Goal: Task Accomplishment & Management: Manage account settings

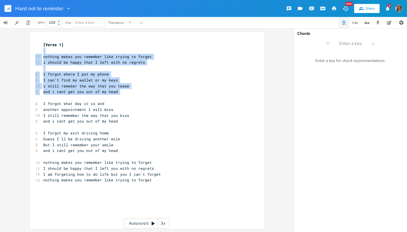
drag, startPoint x: 38, startPoint y: 48, endPoint x: 87, endPoint y: 97, distance: 69.7
click at [87, 97] on div "xxxxxxxxxx [Verse 1] ​ 13 nothing makes you remember like trying to forget 12 i…" at bounding box center [147, 130] width 234 height 197
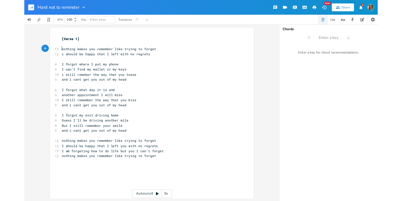
scroll to position [0, 0]
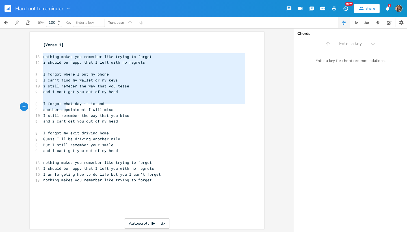
type textarea "nothing makes you remember like trying to forget i should be happy that I left …"
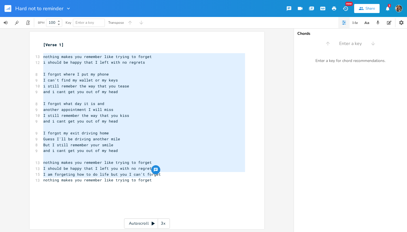
drag, startPoint x: 40, startPoint y: 55, endPoint x: 98, endPoint y: 178, distance: 136.6
click at [98, 178] on div "x [Verse 1] ​ 13 nothing makes you remember like trying to forget 12 i should b…" at bounding box center [144, 112] width 204 height 143
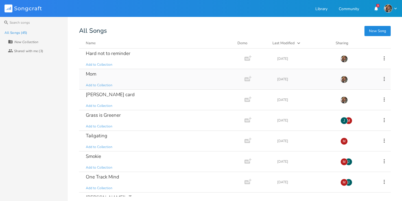
drag, startPoint x: 59, startPoint y: 9, endPoint x: 102, endPoint y: 77, distance: 80.6
click at [102, 77] on div "Mom Add to Collection" at bounding box center [161, 79] width 150 height 20
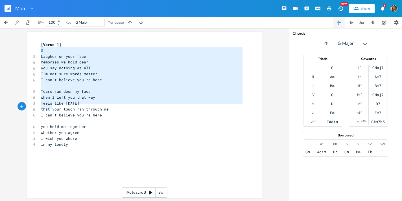
type textarea "[PERSON_NAME] on your face memories we hold dear you say nothing at all I'm not…"
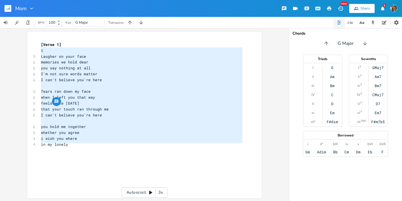
drag, startPoint x: 102, startPoint y: 77, endPoint x: 70, endPoint y: 147, distance: 76.6
click at [70, 147] on div "[Verse 1] G 5 Laugher on your face 6 memories we hold dear 6 you say nothing at…" at bounding box center [142, 106] width 204 height 129
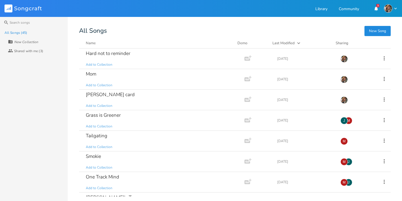
click at [92, 95] on div "[PERSON_NAME] card" at bounding box center [110, 94] width 49 height 5
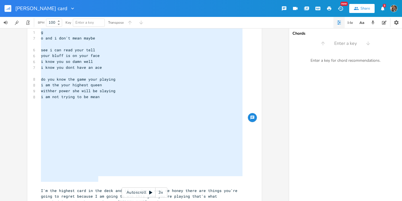
type textarea "d a7 i'm a little more than nothing d a7 and i will prove it to you d a7 i will…"
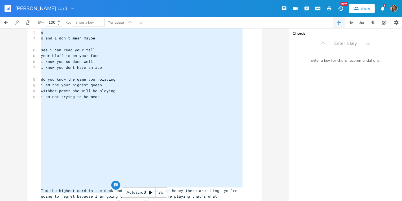
drag, startPoint x: 70, startPoint y: 147, endPoint x: 106, endPoint y: 195, distance: 60.5
click at [106, 195] on div "x [Verse 1] 2 d a7 8 i'm a little more than nothing 2 d a7 8 and i will prove i…" at bounding box center [149, 51] width 218 height 328
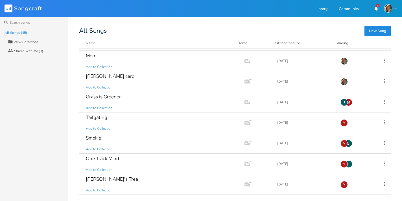
scroll to position [28, 0]
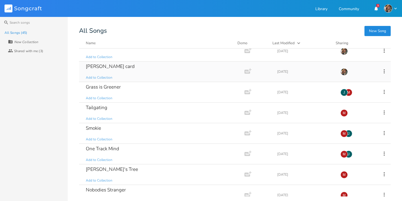
click at [99, 88] on div "Grass is Greener" at bounding box center [103, 87] width 35 height 5
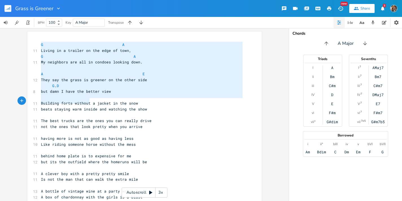
type textarea "G A Living in a trailer on the edge of town, G A My neighbors are all in condoe…"
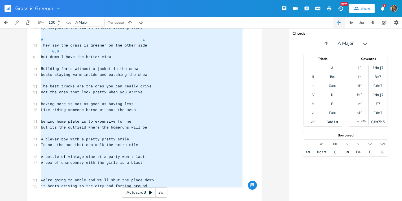
drag, startPoint x: 81, startPoint y: 65, endPoint x: 158, endPoint y: 201, distance: 156.0
click at [158, 201] on div "x G A 11 Living in a trailer on the edge of town, G A 11 My neighbors are all i…" at bounding box center [149, 108] width 218 height 204
drag, startPoint x: 158, startPoint y: 201, endPoint x: 182, endPoint y: 16, distance: 186.3
click at [182, 16] on div "Grass is Greener New Share 3" at bounding box center [201, 8] width 402 height 17
drag, startPoint x: 182, startPoint y: 16, endPoint x: 182, endPoint y: 12, distance: 4.2
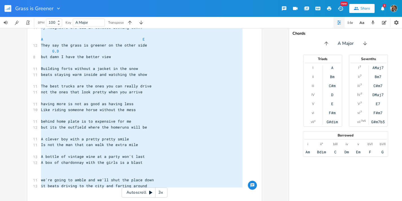
click at [182, 12] on div "Grass is Greener New Share 3" at bounding box center [201, 8] width 402 height 17
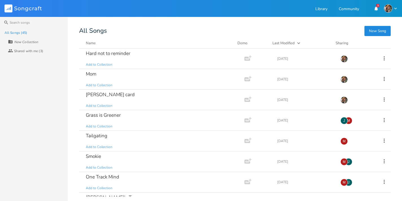
click at [99, 136] on div "Tailgating" at bounding box center [96, 136] width 21 height 5
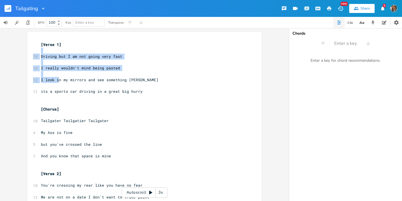
drag, startPoint x: 72, startPoint y: 100, endPoint x: 58, endPoint y: 76, distance: 27.8
click at [58, 76] on div "xxxxxxxxxx [Verse 1] ​ 10 Driving but I am not going very fast ​ 10 I really wo…" at bounding box center [144, 147] width 234 height 230
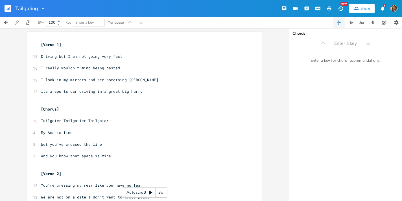
scroll to position [0, 0]
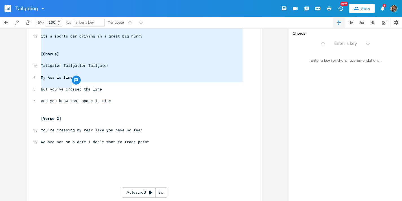
type textarea "Driving but I am not going very fast I really wouldn't mind being pasted I look…"
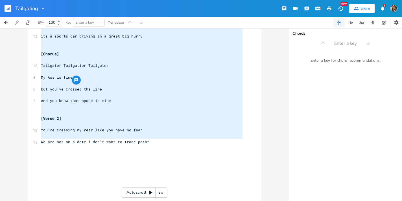
scroll to position [55, 0]
drag, startPoint x: 58, startPoint y: 76, endPoint x: 78, endPoint y: 143, distance: 70.1
click at [78, 143] on div "[Verse 1] ​ 10 Driving but I am not going very fast ​ 10 I really wouldn't mind…" at bounding box center [142, 93] width 204 height 212
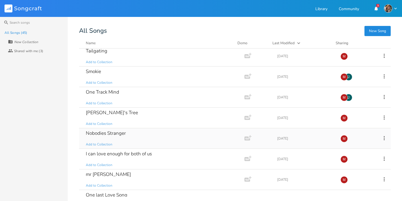
scroll to position [65, 0]
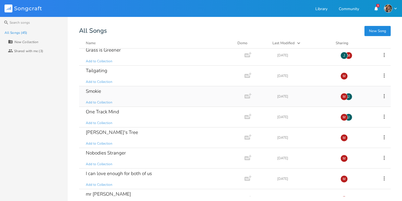
click at [97, 92] on div "Smokie" at bounding box center [93, 91] width 15 height 5
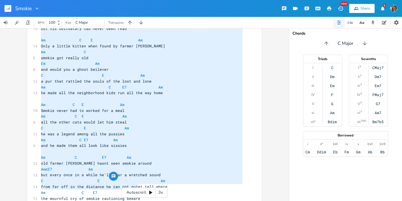
type textarea "capo 2 [Verse 1] Am C E Am some cats had nine Smokie only needed one Am C if yo…"
drag, startPoint x: 97, startPoint y: 93, endPoint x: 140, endPoint y: 188, distance: 104.2
click at [140, 188] on div "x ​ ​ 2 capo 2 [Verse 1] Am C E Am 11 some cats had nine Smokie only needed one…" at bounding box center [144, 114] width 289 height 173
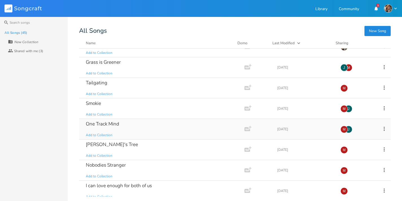
scroll to position [89, 0]
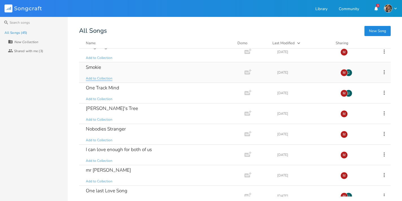
click at [96, 88] on div "One Track Mind" at bounding box center [102, 88] width 33 height 5
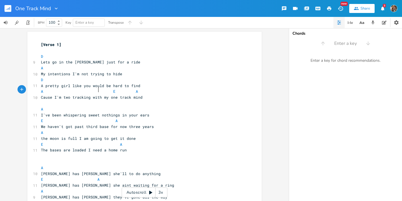
click at [96, 89] on span "A E A" at bounding box center [90, 91] width 99 height 5
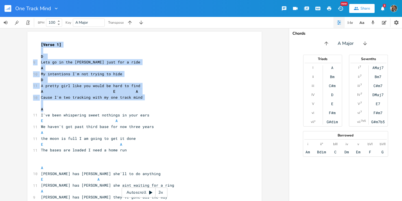
drag, startPoint x: 89, startPoint y: 77, endPoint x: 86, endPoint y: 108, distance: 31.5
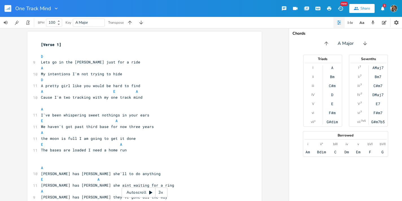
scroll to position [0, 0]
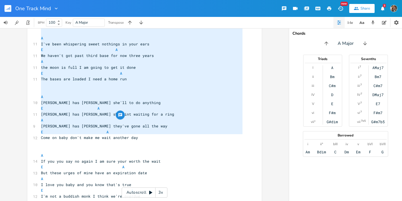
type textarea "[Verse 1] D Lets go in the [PERSON_NAME] just for a ride A My intentions I'm no…"
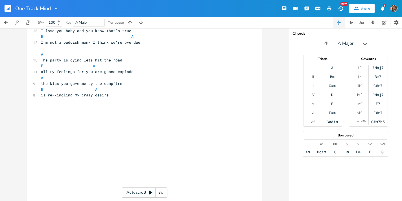
drag, startPoint x: 86, startPoint y: 108, endPoint x: 97, endPoint y: 134, distance: 27.8
click at [97, 134] on div "[Verse 1] ​ D 9 Lets go in the [PERSON_NAME] just for a ride A 10 My intentions…" at bounding box center [142, 10] width 204 height 388
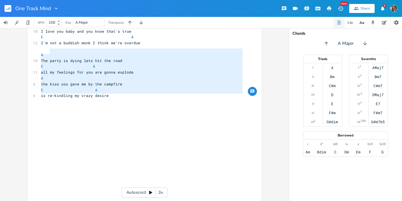
scroll to position [225, 0]
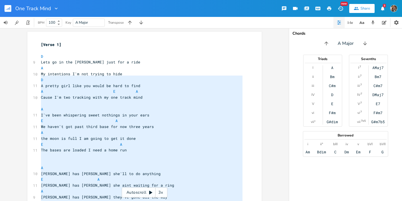
type textarea "D Lets go in the [PERSON_NAME] just for a ride A My intentions I'm not trying t…"
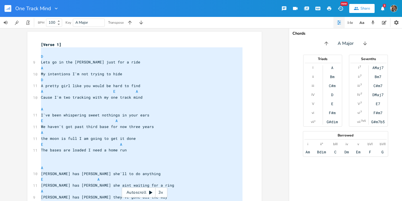
scroll to position [-1, 0]
drag, startPoint x: 97, startPoint y: 134, endPoint x: 29, endPoint y: 51, distance: 106.8
drag, startPoint x: 29, startPoint y: 51, endPoint x: 36, endPoint y: 43, distance: 10.6
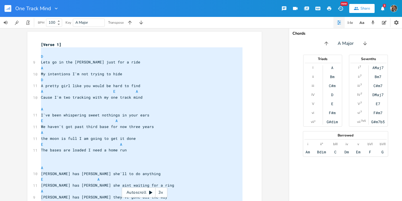
click at [41, 44] on span "[Verse 1]" at bounding box center [51, 44] width 20 height 5
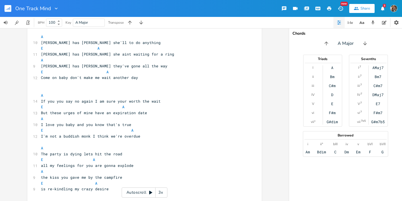
scroll to position [141, 0]
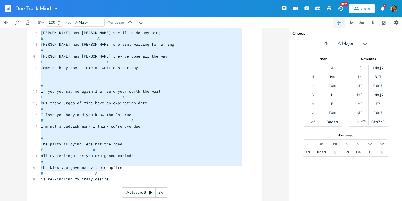
type textarea "[Verse 1] D Lets go in the [PERSON_NAME] just for a ride A My intentions I'm no…"
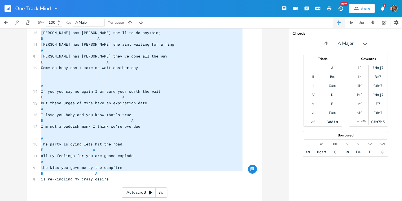
drag, startPoint x: 36, startPoint y: 43, endPoint x: 106, endPoint y: 175, distance: 148.8
click at [106, 175] on div "[Verse 1] ​ D 9 Lets go in the [PERSON_NAME] just for a ride A 10 My intentions…" at bounding box center [142, 95] width 204 height 388
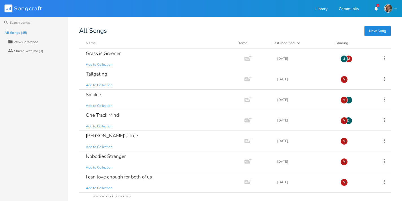
scroll to position [72, 0]
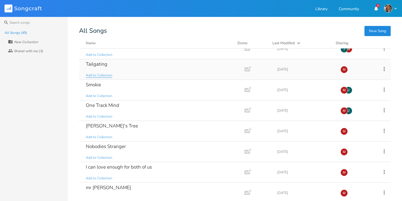
click at [111, 127] on div "[PERSON_NAME]'s Tree" at bounding box center [112, 126] width 52 height 5
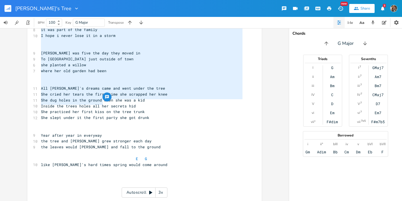
type textarea "I old women told me a story about a tree [DATE] it had been at the farmhouse si…"
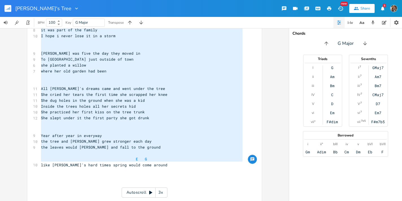
drag, startPoint x: 110, startPoint y: 76, endPoint x: 119, endPoint y: 165, distance: 90.1
click at [119, 165] on div "[Verse 1] ​ 15 I old women told me a story about a tree [DATE] 13 it had been a…" at bounding box center [142, 101] width 204 height 194
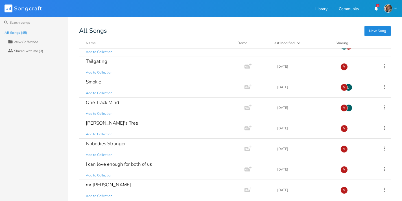
scroll to position [79, 0]
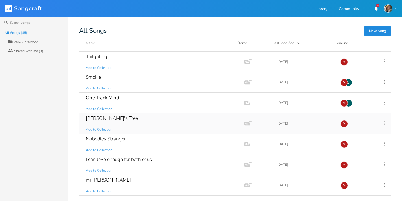
click at [113, 138] on div "Nobodies Stranger" at bounding box center [106, 139] width 40 height 5
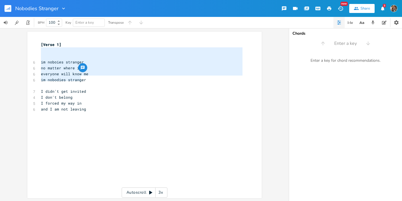
type textarea "im noboies stranger no matter where i Go everyone will know me im nobodies stra…"
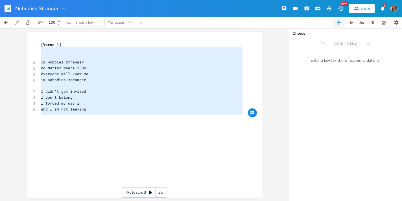
click at [104, 119] on div "[Verse 1] ​ ​ 6 im noboies stranger 6 no matter where i Go 6 everyone will know…" at bounding box center [142, 83] width 204 height 82
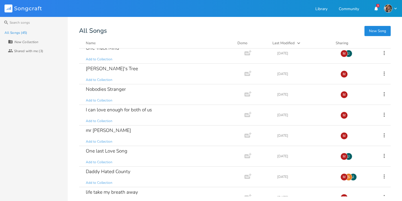
scroll to position [138, 0]
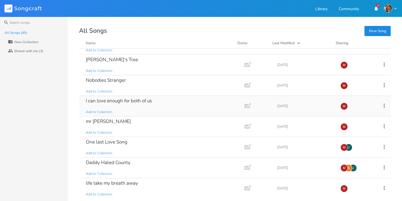
click at [100, 101] on div "I can love enough for both of us" at bounding box center [119, 101] width 66 height 5
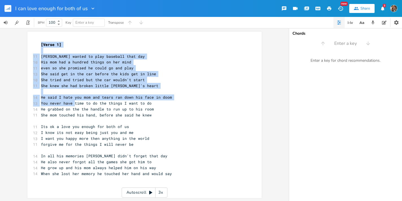
drag, startPoint x: 99, startPoint y: 99, endPoint x: 72, endPoint y: 102, distance: 27.0
click at [72, 102] on div "xxxxxxxxxx [Verse 1] ​ 11 [PERSON_NAME] wanted to play baseball that day 10 His…" at bounding box center [144, 115] width 234 height 167
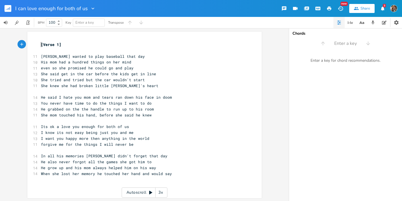
scroll to position [0, 0]
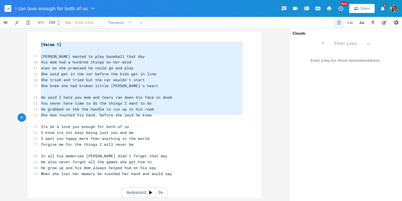
type textarea "[Verse 1] [PERSON_NAME] wanted to play baseball that day His mom had a hundred …"
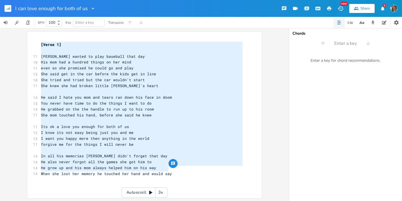
drag, startPoint x: 72, startPoint y: 102, endPoint x: 142, endPoint y: 178, distance: 103.9
click at [142, 178] on div "x [Verse 1] ​ 11 [PERSON_NAME] wanted to play baseball that day 10 His mom had …" at bounding box center [149, 121] width 218 height 160
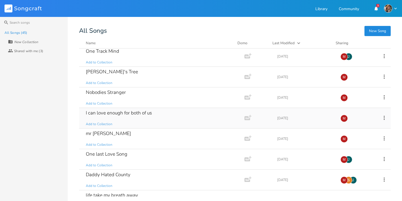
scroll to position [130, 0]
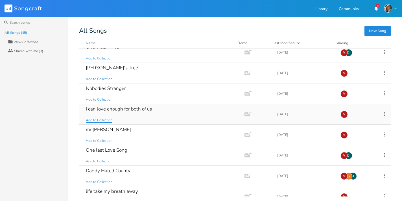
click at [107, 130] on div "mr [PERSON_NAME]" at bounding box center [108, 129] width 45 height 5
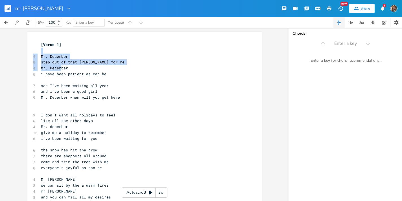
drag, startPoint x: 109, startPoint y: 118, endPoint x: 58, endPoint y: 67, distance: 72.1
click at [58, 67] on div "xxxxxxxxxx [Verse 1] ​ 4 Mr. [DATE] step out of that [PERSON_NAME] for me 4 Mr.…" at bounding box center [144, 132] width 234 height 200
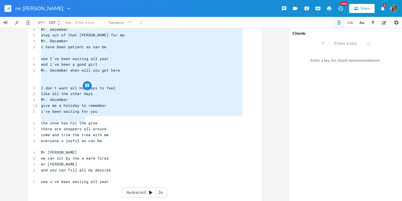
scroll to position [27, 0]
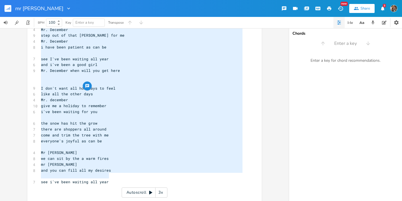
type textarea "Mr. December step out of that [PERSON_NAME] for me Mr. December i have been pat…"
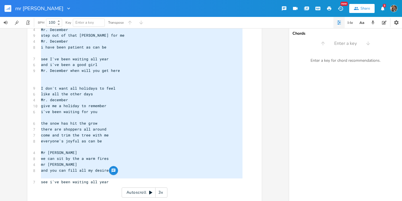
drag, startPoint x: 58, startPoint y: 67, endPoint x: 108, endPoint y: 179, distance: 122.4
click at [108, 179] on div "[Verse 1] ​ 4 Mr. [DATE] step out of that [PERSON_NAME] for me 4 Mr. [DATE] i h…" at bounding box center [142, 106] width 204 height 182
click at [66, 8] on icon "button" at bounding box center [69, 9] width 6 height 6
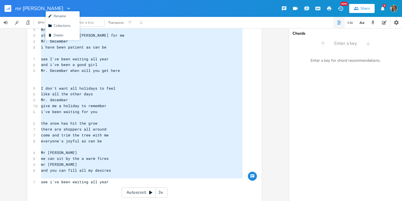
click at [49, 5] on div "mr December Edit Rename Collection Collections Delete Delete" at bounding box center [43, 8] width 56 height 17
click at [66, 8] on icon "button" at bounding box center [69, 9] width 6 height 6
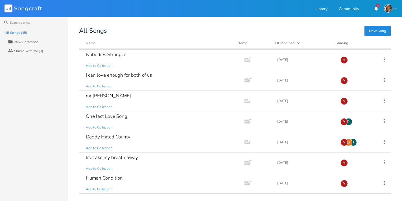
scroll to position [167, 0]
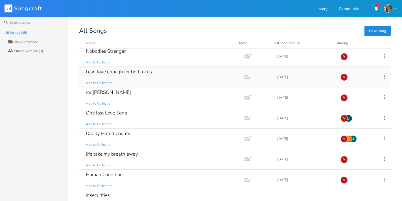
click at [110, 113] on div "One last Love Song" at bounding box center [107, 113] width 42 height 5
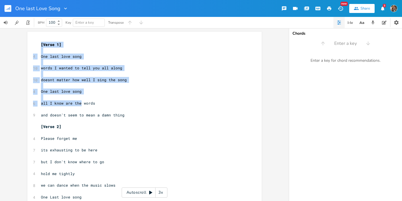
drag, startPoint x: 97, startPoint y: 79, endPoint x: 80, endPoint y: 101, distance: 28.4
click at [80, 101] on div "xxxxxxxxxx [Verse 1] ​ 4 One last love song ​ 10 words I wanted to tell you all…" at bounding box center [144, 185] width 234 height 306
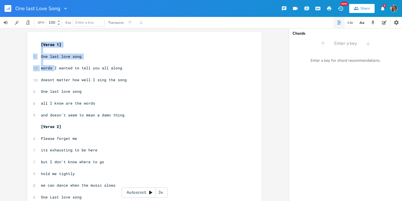
drag, startPoint x: 80, startPoint y: 101, endPoint x: 52, endPoint y: 63, distance: 46.9
click at [52, 63] on div "xxxxxxxxxx [Verse 1] ​ 4 One last love song ​ 10 words I wanted to tell you all…" at bounding box center [144, 185] width 234 height 306
click at [37, 42] on div "xxxxxxxxxx [Verse 1] ​ 4 One last love song ​ 10 words I wanted to tell you all…" at bounding box center [144, 185] width 234 height 306
drag, startPoint x: 52, startPoint y: 63, endPoint x: 38, endPoint y: 45, distance: 22.6
click at [40, 45] on pre "[Verse 1]" at bounding box center [142, 45] width 204 height 6
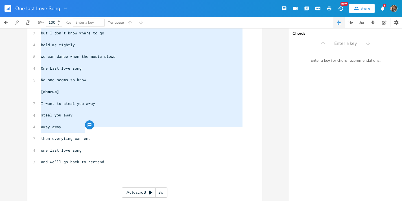
scroll to position [128, 0]
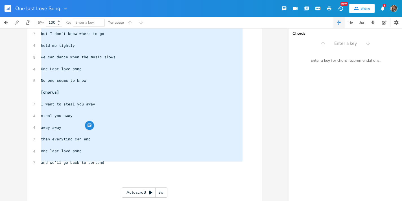
type textarea "[Verse 1] One last love song words I wanted to tell you all along doesnt matter…"
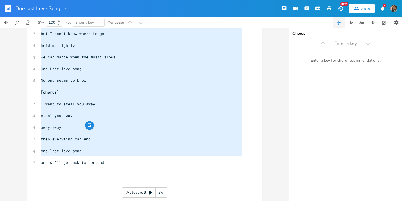
drag, startPoint x: 38, startPoint y: 45, endPoint x: 98, endPoint y: 158, distance: 128.0
click at [98, 158] on div "[Verse 1] ​ 4 One last love song ​ 10 words I wanted to tell you all along ​ 10…" at bounding box center [142, 57] width 204 height 288
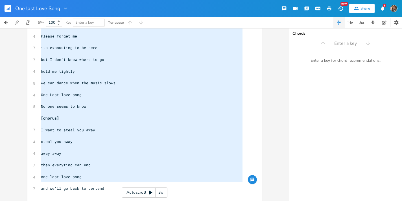
scroll to position [104, 0]
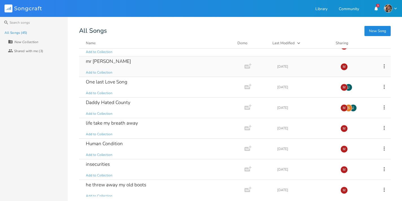
scroll to position [201, 0]
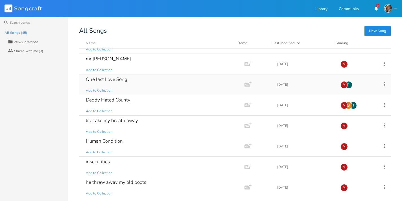
click at [92, 101] on div "Daddy Hated County" at bounding box center [108, 100] width 45 height 5
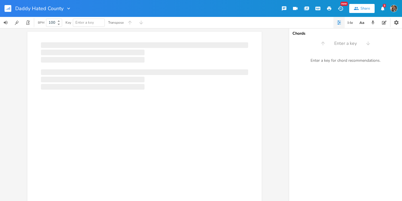
scroll to position [0, 0]
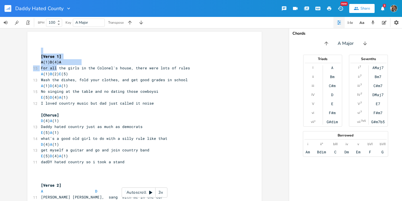
drag, startPoint x: 82, startPoint y: 83, endPoint x: 54, endPoint y: 65, distance: 33.0
drag, startPoint x: 54, startPoint y: 65, endPoint x: 50, endPoint y: 60, distance: 6.6
drag, startPoint x: 50, startPoint y: 60, endPoint x: 36, endPoint y: 45, distance: 20.8
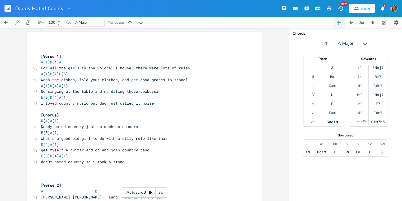
drag, startPoint x: 36, startPoint y: 45, endPoint x: 39, endPoint y: 55, distance: 10.0
drag, startPoint x: 39, startPoint y: 55, endPoint x: 38, endPoint y: 50, distance: 4.7
click at [40, 50] on pre "​" at bounding box center [142, 51] width 204 height 6
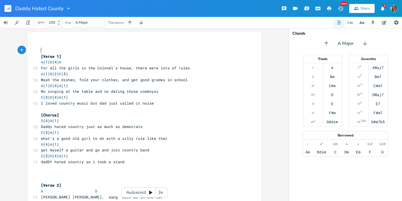
scroll to position [0, 0]
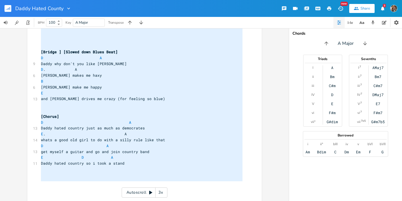
type textarea "[Verse 1] A (1) D (4) A For all the girls in the Colonel's house, there were lo…"
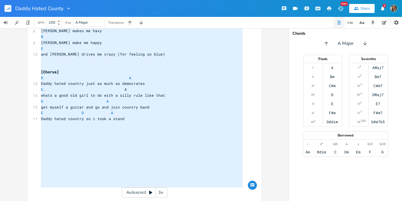
drag, startPoint x: 38, startPoint y: 50, endPoint x: 96, endPoint y: 202, distance: 162.8
click at [96, 201] on html "Daddy Hated County New Share 3 BPM 100 Key A Major Transpose x ​ ​ [Verse 1] A …" at bounding box center [201, 100] width 402 height 201
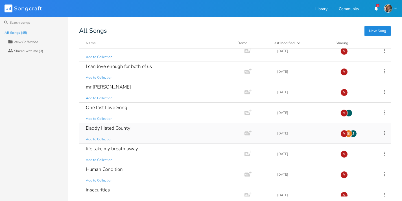
scroll to position [175, 0]
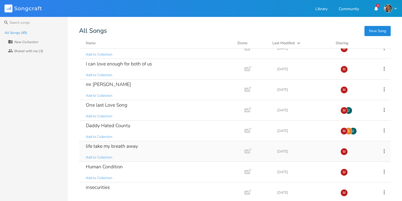
click at [111, 147] on div "life take my breath away" at bounding box center [112, 146] width 52 height 5
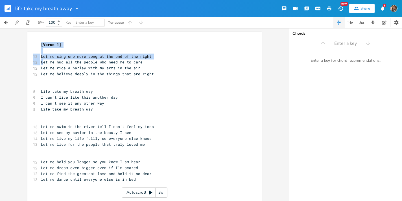
drag, startPoint x: 109, startPoint y: 143, endPoint x: 40, endPoint y: 63, distance: 105.1
click at [40, 63] on div "xxxxxxxxxx [Verse 1] ​ 12 Let me sing one more song at the end of the night 12 …" at bounding box center [144, 135] width 234 height 206
click at [36, 43] on div "xxxxxxxxxx [Verse 1] ​ 12 Let me sing one more song at the end of the night 12 …" at bounding box center [144, 135] width 234 height 206
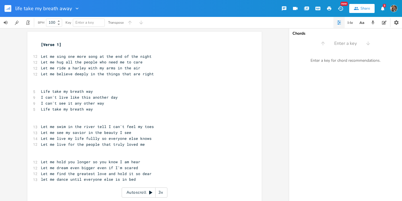
scroll to position [0, 0]
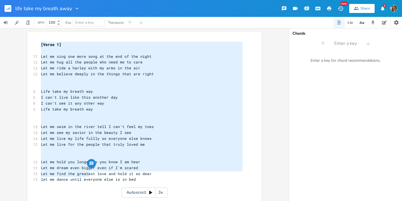
type textarea "[Verse 1] Let me sing one more song at the end of the night Let me hug all the …"
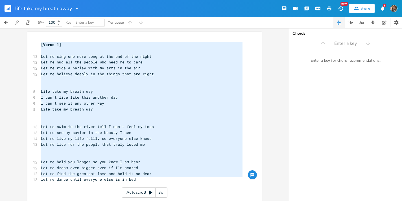
drag, startPoint x: 40, startPoint y: 63, endPoint x: 90, endPoint y: 182, distance: 128.8
click at [90, 182] on div "[Verse 1] ​ 12 Let me sing one more song at the end of the night 12 Let me hug …" at bounding box center [142, 136] width 204 height 188
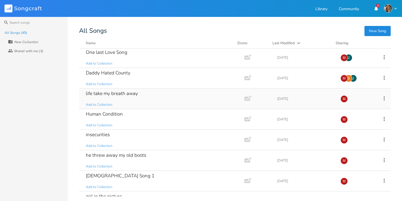
scroll to position [233, 0]
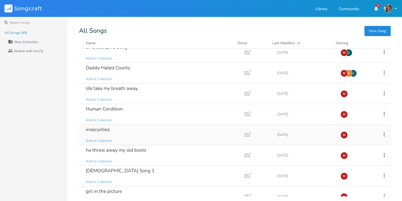
click at [105, 109] on div "Human Condition" at bounding box center [104, 109] width 37 height 5
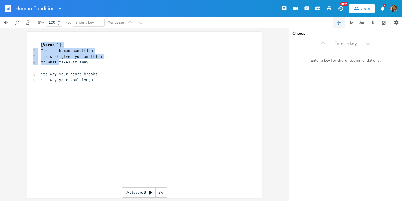
drag, startPoint x: 109, startPoint y: 126, endPoint x: 56, endPoint y: 64, distance: 82.0
click at [56, 64] on div "xxxxxxxxxx [Verse 1] 7 Its the human condition 7 its what gives you ambition 6 …" at bounding box center [144, 115] width 234 height 167
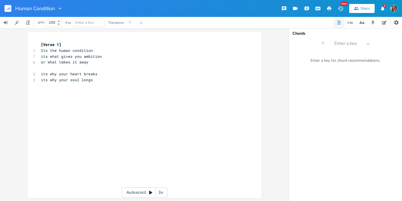
scroll to position [0, 0]
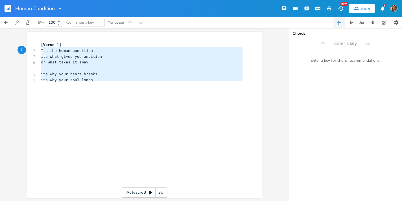
type textarea "[Verse 1] Its the human condition its what gives you ambition or what takes it …"
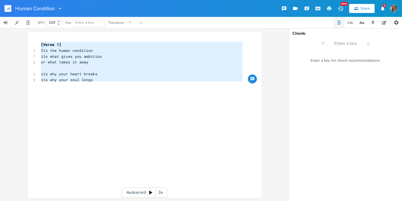
drag, startPoint x: 56, startPoint y: 64, endPoint x: 39, endPoint y: 43, distance: 27.1
click at [40, 43] on div "[Verse 1] 7 Its the human condition 7 its what gives you ambition 6 or what tak…" at bounding box center [142, 65] width 204 height 47
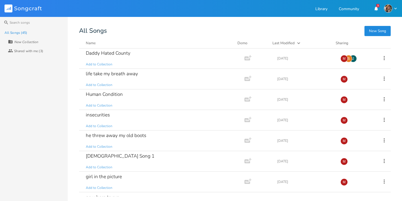
scroll to position [282, 0]
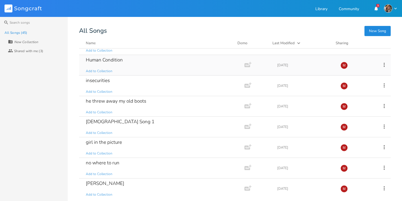
click at [98, 82] on div "insecurities" at bounding box center [98, 80] width 24 height 5
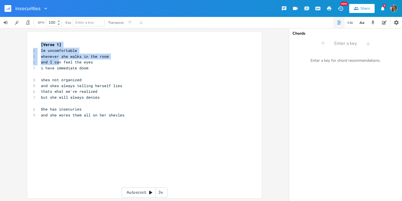
drag, startPoint x: 79, startPoint y: 66, endPoint x: 57, endPoint y: 63, distance: 22.8
click at [57, 63] on div "xxxxxxxxxx [Verse 1] 6 Im uncomfortable 8 whenever she walks in the room 6 and …" at bounding box center [144, 115] width 234 height 167
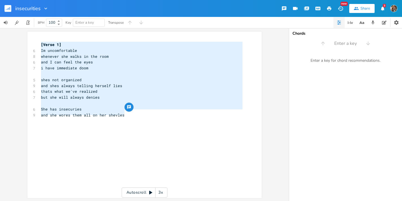
type textarea "[Verse 1] Im uncomfortable whenever she walks in the room and I can feel the ey…"
drag, startPoint x: 57, startPoint y: 63, endPoint x: 38, endPoint y: 43, distance: 27.2
click at [40, 43] on div "[Verse 1] 6 Im uncomfortable 8 whenever she walks in the room 6 and I can feel …" at bounding box center [142, 98] width 204 height 112
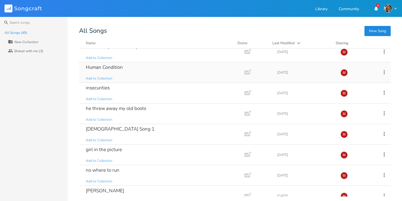
scroll to position [289, 0]
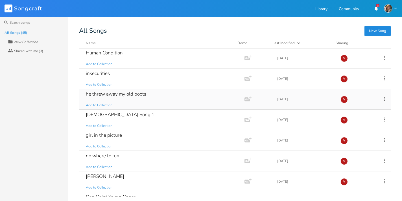
click at [99, 94] on div "he threw away my old boots" at bounding box center [116, 94] width 60 height 5
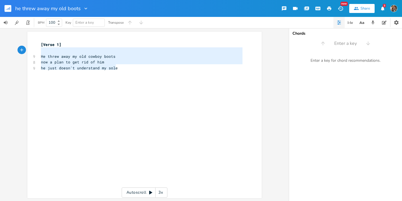
type textarea "[Verse 1] He threw away my old cowboy boots now a plan to get rid of him he jus…"
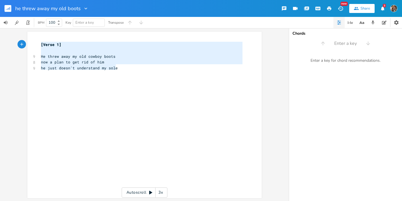
drag, startPoint x: 96, startPoint y: 91, endPoint x: 46, endPoint y: 33, distance: 76.3
click at [46, 33] on div "[Verse 1] He threw away my old cowboy boots now a plan to get rid of him he jus…" at bounding box center [144, 115] width 234 height 167
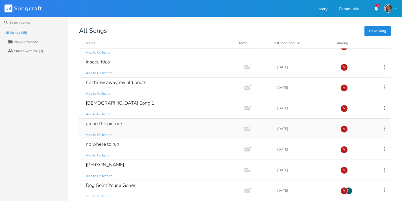
scroll to position [316, 0]
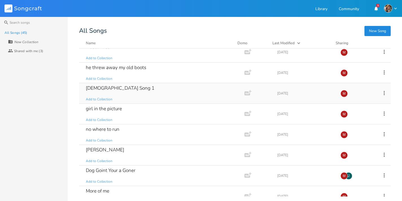
drag, startPoint x: 125, startPoint y: 121, endPoint x: 112, endPoint y: 90, distance: 33.6
click at [112, 90] on div "[DEMOGRAPHIC_DATA] Song 1" at bounding box center [120, 88] width 69 height 5
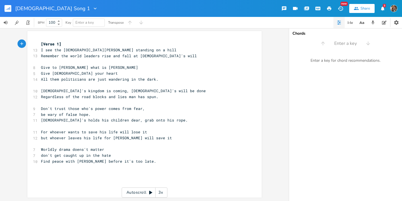
scroll to position [1, 0]
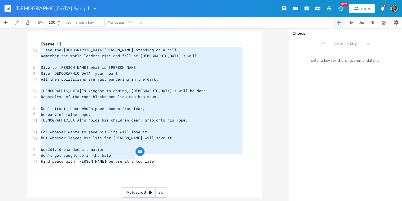
type textarea "[Verse 1] I see the [DEMOGRAPHIC_DATA][PERSON_NAME] standing on a hill Remember…"
drag, startPoint x: 136, startPoint y: 144, endPoint x: 37, endPoint y: 40, distance: 143.2
click at [37, 40] on div "[Verse 1] I see the [DEMOGRAPHIC_DATA][PERSON_NAME] standing on a hill Remember…" at bounding box center [144, 114] width 234 height 167
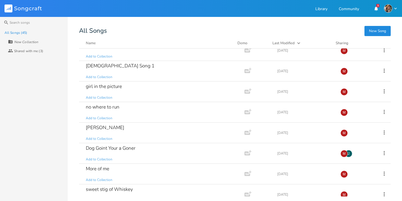
scroll to position [338, 0]
click at [103, 85] on div "girl in the picture" at bounding box center [104, 86] width 36 height 5
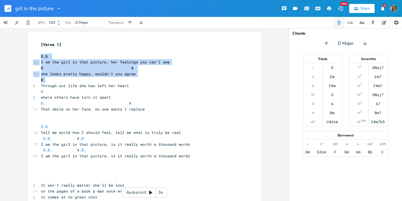
drag, startPoint x: 102, startPoint y: 85, endPoint x: 74, endPoint y: 78, distance: 29.1
click at [74, 78] on div "xxxxxxxxxx [Verse 1] ​ D . G 14 I am the girl in that picture, her feelings you…" at bounding box center [144, 176] width 234 height 288
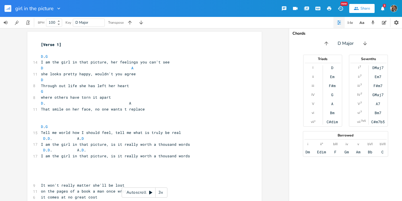
drag, startPoint x: 74, startPoint y: 78, endPoint x: 33, endPoint y: 50, distance: 49.3
click at [33, 50] on div "xxxxxxxxxx [Verse 1] ​ D . G 14 I am the girl in that picture, her feelings you…" at bounding box center [144, 176] width 234 height 288
click at [36, 50] on div "xxxxxxxxxx [Verse 1] ​ D . G 14 I am the girl in that picture, her feelings you…" at bounding box center [144, 176] width 234 height 288
drag, startPoint x: 33, startPoint y: 50, endPoint x: 36, endPoint y: 55, distance: 6.0
click at [36, 55] on div "xxxxxxxxxx [Verse 1] ​ D . G 14 I am the girl in that picture, her feelings you…" at bounding box center [144, 176] width 234 height 288
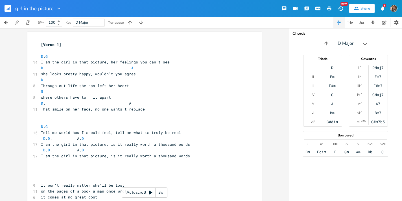
click at [36, 55] on div "xxxxxxxxxx [Verse 1] ​ D . G 14 I am the girl in that picture, her feelings you…" at bounding box center [144, 176] width 234 height 288
drag, startPoint x: 36, startPoint y: 55, endPoint x: 37, endPoint y: 39, distance: 15.8
click at [37, 39] on div "xxxxxxxxxx [Verse 1] ​ D . G 14 I am the girl in that picture, her feelings you…" at bounding box center [144, 176] width 234 height 288
drag, startPoint x: 37, startPoint y: 39, endPoint x: 50, endPoint y: 50, distance: 17.4
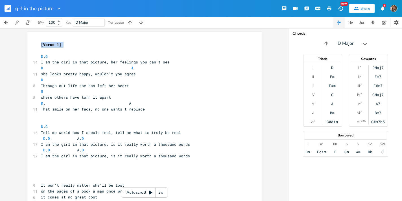
click at [50, 50] on div "xxxxxxxxxx [Verse 1] ​ D . G 14 I am the girl in that picture, her feelings you…" at bounding box center [144, 176] width 234 height 288
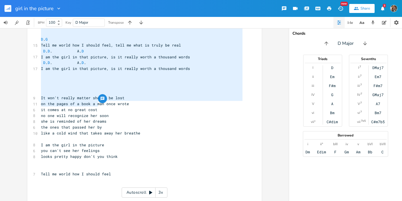
scroll to position [99, 0]
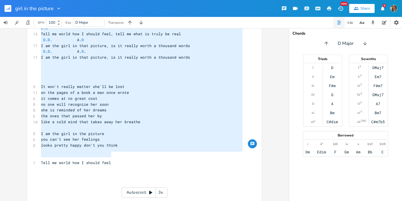
type textarea "[Verse 1] D. G I am the girl in that picture, her feelings you can't see D A sh…"
drag, startPoint x: 50, startPoint y: 50, endPoint x: 110, endPoint y: 158, distance: 123.0
click at [110, 158] on div "[Verse 1] ​ D . G 14 I am the girl in that picture, her feelings you can't see …" at bounding box center [142, 78] width 204 height 270
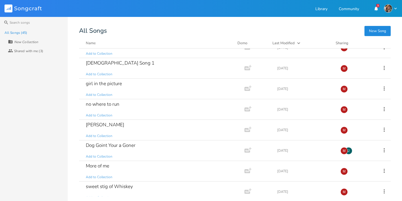
scroll to position [341, 0]
click at [101, 106] on div "no where to run" at bounding box center [103, 104] width 34 height 5
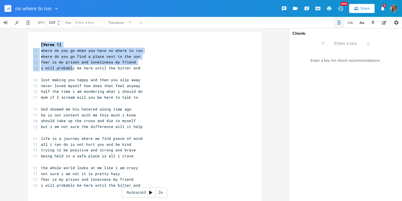
drag, startPoint x: 102, startPoint y: 112, endPoint x: 70, endPoint y: 69, distance: 53.9
click at [70, 69] on div "xxxxxxxxxx [Verse 1] 11 where do you go when you have no where to run 11 where …" at bounding box center [144, 117] width 234 height 171
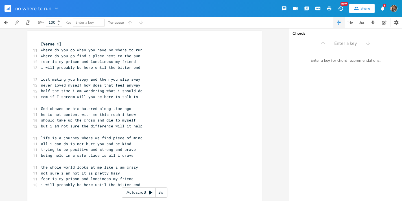
scroll to position [0, 0]
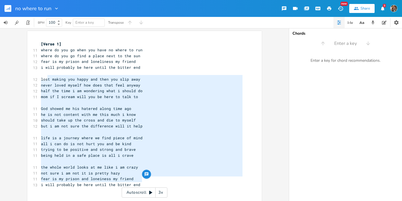
type textarea "[Verse 1] where do you go when you have no where to run where do you go find a …"
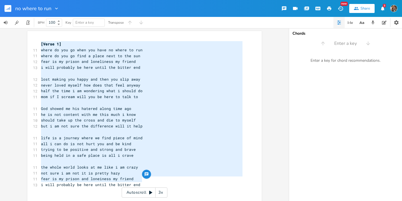
drag, startPoint x: 97, startPoint y: 84, endPoint x: 33, endPoint y: 40, distance: 77.5
click at [33, 40] on div "[Verse 1] where do you go when you have no where to run where do you go find a …" at bounding box center [144, 116] width 234 height 171
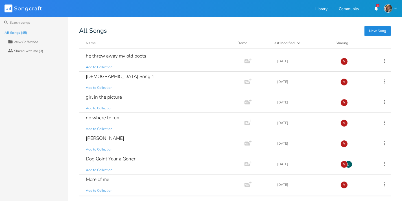
scroll to position [328, 0]
click at [110, 141] on div "[PERSON_NAME] Add to Collection" at bounding box center [161, 143] width 150 height 20
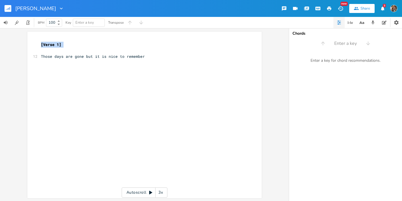
drag, startPoint x: 142, startPoint y: 140, endPoint x: 45, endPoint y: 47, distance: 133.8
click at [45, 47] on div "xxxxxxxxxx [Verse 1] ​ 12 Those days are gone but it is nice to remember ​ ​" at bounding box center [144, 115] width 234 height 167
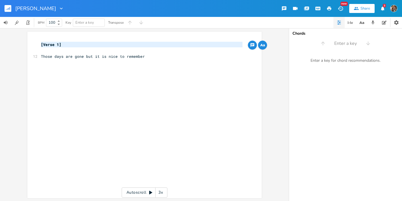
type textarea "[Verse 1] Those days are gone but it is nice to remember"
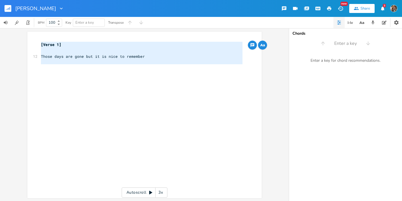
drag, startPoint x: 45, startPoint y: 47, endPoint x: 71, endPoint y: 70, distance: 34.2
click at [71, 70] on div "[Verse 1] ​ 12 Those days are gone but it is nice to remember ​ ​" at bounding box center [142, 56] width 204 height 29
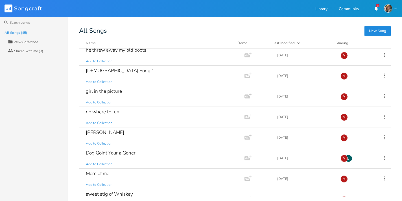
scroll to position [334, 0]
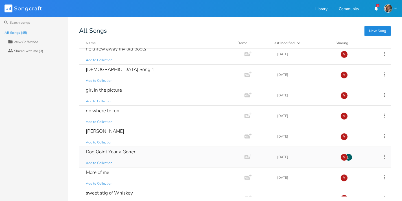
click at [130, 153] on div "Dog Goint Your a Goner" at bounding box center [111, 152] width 50 height 5
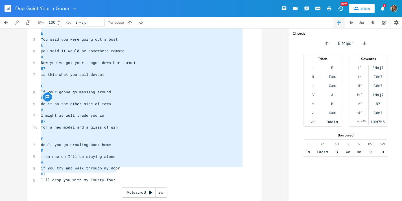
scroll to position [128, 0]
type textarea "[Verse 1] E I was out on a girls night E and trust me I was looking just right …"
drag, startPoint x: 130, startPoint y: 153, endPoint x: 127, endPoint y: 173, distance: 20.5
click at [127, 173] on div "[Verse 1] E 7 I was out on a girls night E 9 and trust me I was looking just ri…" at bounding box center [142, 57] width 204 height 288
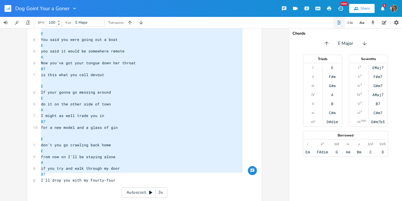
click at [79, 7] on div "Dog Goint Your a Goner New Share 3" at bounding box center [201, 8] width 402 height 17
click at [74, 10] on icon "button" at bounding box center [75, 9] width 6 height 6
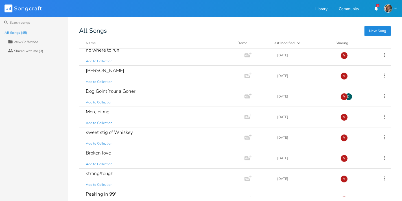
scroll to position [397, 0]
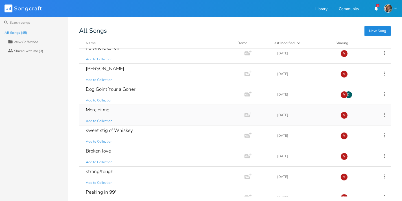
click at [105, 110] on div "More of me" at bounding box center [97, 110] width 23 height 5
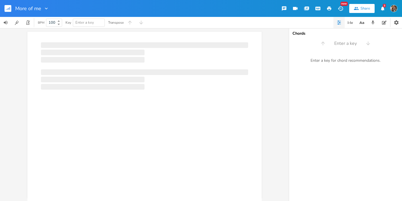
scroll to position [0, 0]
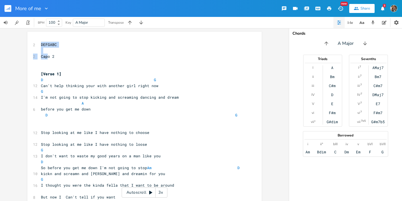
drag, startPoint x: 110, startPoint y: 115, endPoint x: 46, endPoint y: 58, distance: 85.6
click at [46, 58] on div "xxxxxxxxxx 2 DEFGABC ​ 2 Capo 2 ​ ​ [Verse 1] D G 12 Can't help thinking your w…" at bounding box center [144, 173] width 234 height 282
click at [37, 40] on div "xxxxxxxxxx 2 DEFGABC ​ 2 Capo 2 ​ ​ [Verse 1] D G 12 Can't help thinking your w…" at bounding box center [144, 173] width 234 height 282
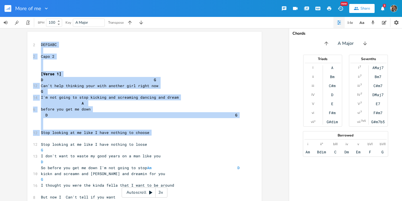
drag, startPoint x: 46, startPoint y: 58, endPoint x: 99, endPoint y: 135, distance: 94.0
click at [99, 135] on div "xxxxxxxxxx 2 DEFGABC ​ 2 Capo 2 ​ ​ [Verse 1] D G 12 Can't help thinking your w…" at bounding box center [144, 173] width 234 height 282
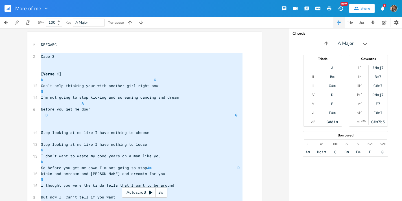
scroll to position [0, 0]
type textarea "DEFGABC Capo 2 [Verse 1] D G Can't help thinking your with another girl right n…"
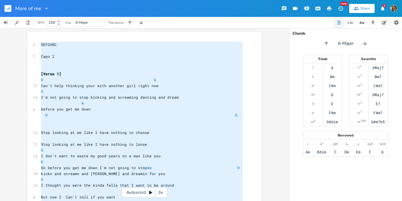
drag, startPoint x: 99, startPoint y: 135, endPoint x: 35, endPoint y: 42, distance: 113.6
click at [35, 42] on div "x 2 DEFGABC ​ 2 Capo 2 ​ ​ [Verse 1] D G 12 Can't help thinking your with anoth…" at bounding box center [144, 173] width 234 height 282
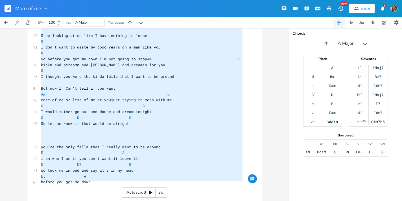
scroll to position [6, 0]
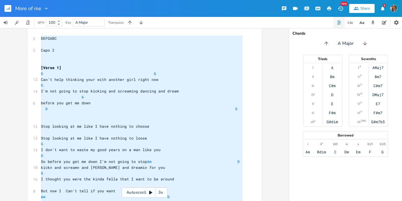
click at [46, 7] on icon "button" at bounding box center [46, 9] width 6 height 6
click at [44, 5] on div "More of me Edit Rename Collection Collections Delete Delete" at bounding box center [32, 8] width 34 height 17
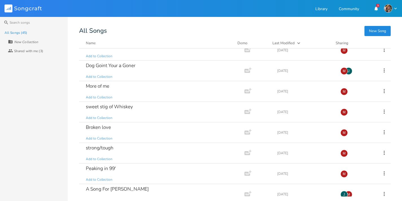
scroll to position [419, 0]
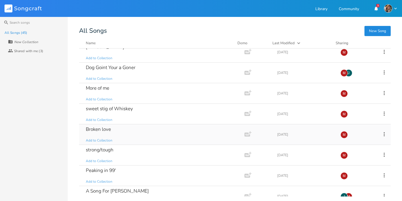
click at [108, 110] on div "sweet stig of Whiskey" at bounding box center [109, 108] width 47 height 5
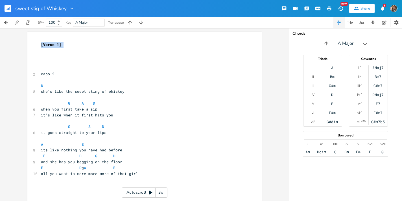
drag, startPoint x: 112, startPoint y: 129, endPoint x: 40, endPoint y: 50, distance: 107.6
click at [40, 50] on div "xxxxxxxxxx [Verse 1] ​ ​ ​ ​ 2 capo 2 ​ D 8 she's like the sweet sting of whisk…" at bounding box center [144, 161] width 234 height 259
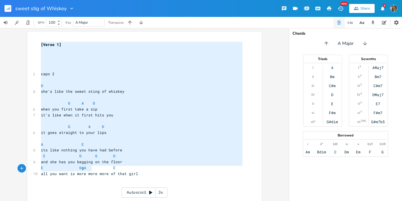
type textarea "[Verse 1] capo 2 D she's like the sweet sting of whiskey G A D when you first t…"
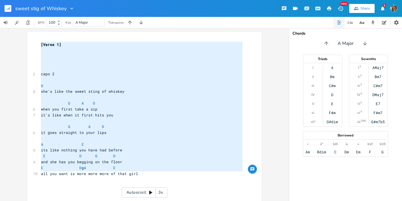
drag, startPoint x: 40, startPoint y: 50, endPoint x: 93, endPoint y: 176, distance: 137.5
click at [93, 176] on div "[Verse 1] ​ ​ ​ ​ 2 capo 2 ​ D 8 she's like the sweet sting of whiskey ​ G A D …" at bounding box center [142, 162] width 204 height 241
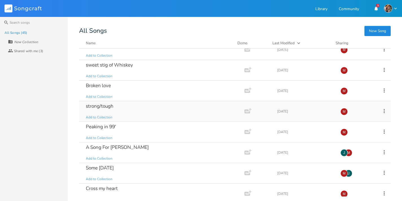
scroll to position [455, 0]
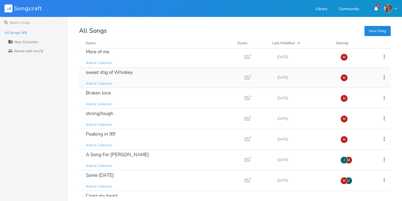
click at [94, 95] on div "Broken love" at bounding box center [98, 93] width 25 height 5
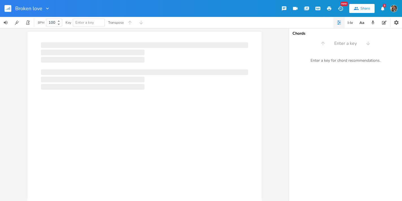
scroll to position [0, 0]
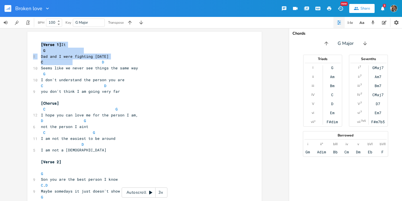
drag, startPoint x: 95, startPoint y: 79, endPoint x: 70, endPoint y: 60, distance: 31.8
click at [70, 60] on div "xxxxxxxxxx [Verse 1] It G 8 Dad and I were fighting [DATE] C D 10 Seems like we…" at bounding box center [144, 176] width 234 height 288
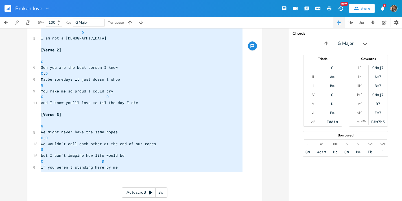
scroll to position [112, 0]
type textarea "[Verse 1]It G Dad and I were fighting [DATE] C D Seems like we never see things…"
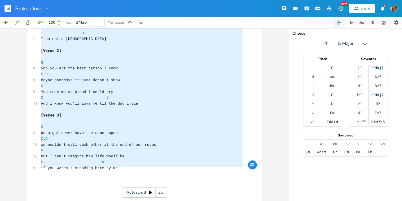
drag, startPoint x: 70, startPoint y: 60, endPoint x: 122, endPoint y: 171, distance: 123.2
click at [122, 171] on div "[Verse 1] It G 8 Dad and I were fighting [DATE] C D 10 Seems like we never see …" at bounding box center [142, 65] width 204 height 270
drag, startPoint x: 122, startPoint y: 171, endPoint x: 46, endPoint y: 8, distance: 179.5
click at [46, 8] on icon "button" at bounding box center [48, 9] width 6 height 6
drag, startPoint x: 46, startPoint y: 8, endPoint x: 55, endPoint y: 4, distance: 9.7
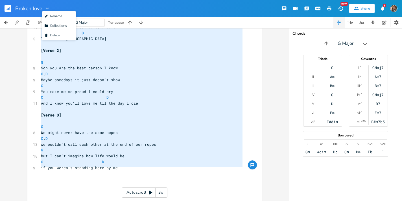
click at [55, 4] on div "Broken love Edit Rename Collection Collections Delete Delete New Share 3" at bounding box center [201, 8] width 402 height 17
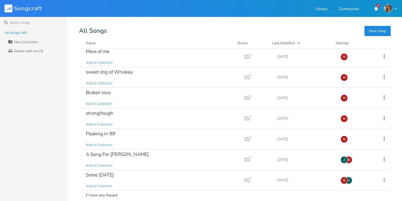
scroll to position [464, 0]
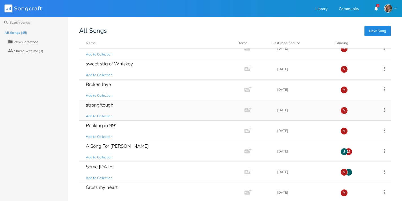
click at [108, 106] on div "strong/tough" at bounding box center [100, 105] width 28 height 5
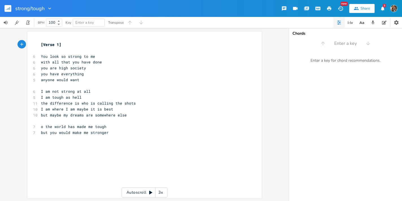
click at [40, 43] on pre "[Verse 1]" at bounding box center [142, 45] width 204 height 6
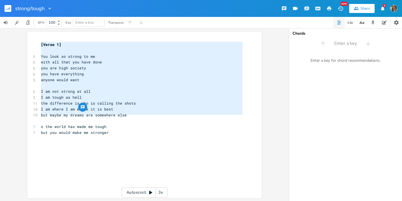
type textarea "[Verse 1] You look so strong to me with all that you have done you are high soc…"
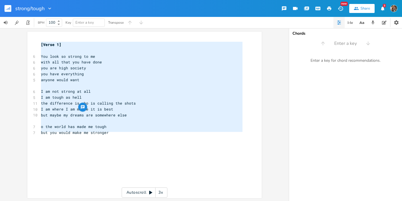
drag, startPoint x: 114, startPoint y: 114, endPoint x: 88, endPoint y: 136, distance: 33.2
click at [88, 136] on div "[Verse 1] ​ 6 You look so strong to me 6 with all that you have done 6 you are …" at bounding box center [142, 98] width 204 height 112
click at [51, 8] on icon "button" at bounding box center [50, 9] width 6 height 6
drag, startPoint x: 88, startPoint y: 136, endPoint x: 50, endPoint y: 8, distance: 133.9
click at [50, 8] on icon "button" at bounding box center [50, 9] width 6 height 6
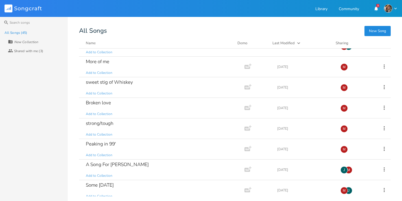
scroll to position [444, 0]
click at [108, 146] on div "Peaking in 99'" at bounding box center [101, 145] width 30 height 5
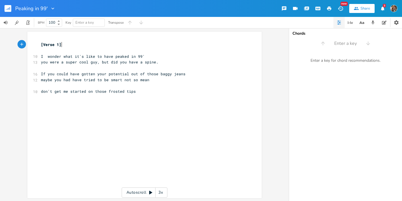
click at [40, 43] on pre "[Verse 1]" at bounding box center [142, 45] width 204 height 6
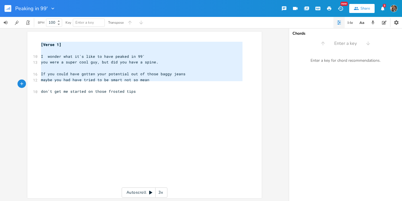
type textarea "[Verse 1] I wonder what it's like to have peaked in 99' you were a super cool g…"
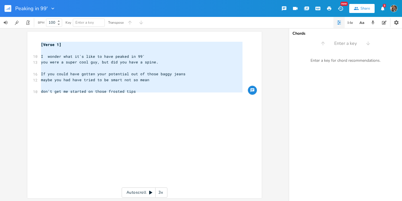
drag, startPoint x: 116, startPoint y: 137, endPoint x: 89, endPoint y: 95, distance: 49.2
click at [89, 95] on div "[Verse 1] ​ 10 I wonder what it's like to have peaked in 99' 13 you were a supe…" at bounding box center [142, 83] width 204 height 82
drag, startPoint x: 89, startPoint y: 95, endPoint x: 52, endPoint y: 7, distance: 95.8
click at [52, 7] on icon "button" at bounding box center [53, 9] width 6 height 6
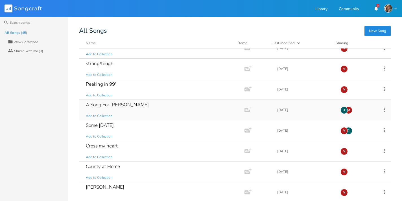
scroll to position [506, 0]
click at [103, 108] on div "A Song For [PERSON_NAME] Add to Collection" at bounding box center [161, 109] width 150 height 20
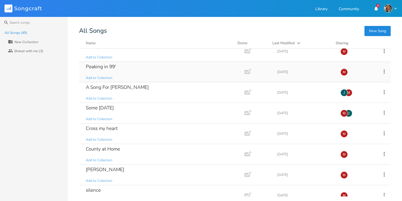
scroll to position [524, 0]
click at [107, 108] on div "Some [DATE]" at bounding box center [100, 107] width 28 height 5
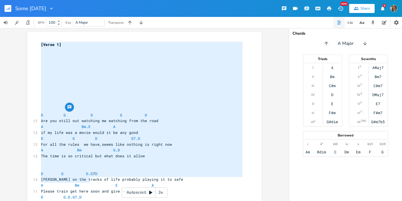
type textarea "[Verse 1] D G D G D Are you still out watching me watching from the road A Bm. …"
drag, startPoint x: 109, startPoint y: 124, endPoint x: 89, endPoint y: 178, distance: 57.5
drag, startPoint x: 89, startPoint y: 178, endPoint x: 38, endPoint y: 114, distance: 81.4
click at [40, 114] on pre "D G D G D" at bounding box center [142, 115] width 204 height 6
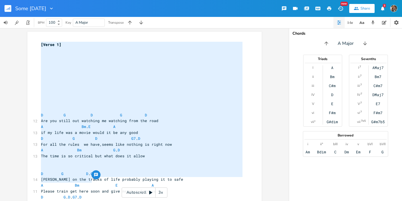
scroll to position [0, 23]
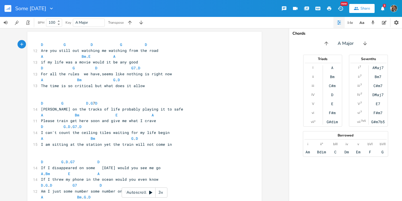
click at [40, 43] on pre "D G D G D" at bounding box center [142, 45] width 204 height 6
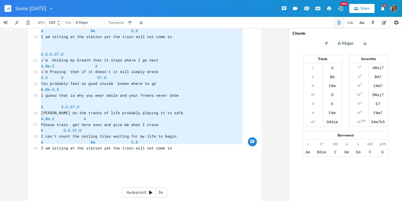
scroll to position [219, 0]
type textarea "D G D G D Are you still out watching me watching from the road A Bm. E A if my …"
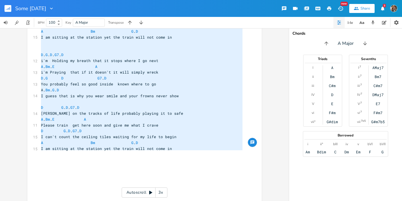
scroll to position [0, 0]
drag, startPoint x: 38, startPoint y: 114, endPoint x: 140, endPoint y: 155, distance: 109.6
click at [140, 155] on div "D G D G D 12 Are you still out watching me watching from the road A Bm . E A 13…" at bounding box center [142, 14] width 204 height 382
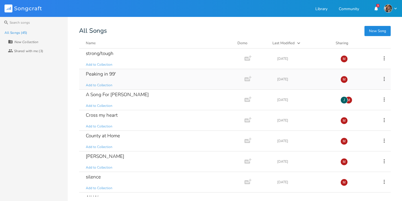
scroll to position [538, 0]
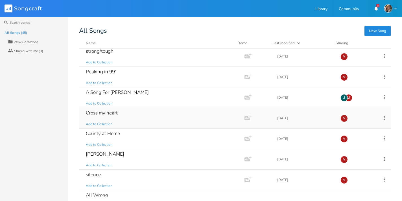
click at [89, 114] on div "Cross my heart" at bounding box center [102, 113] width 32 height 5
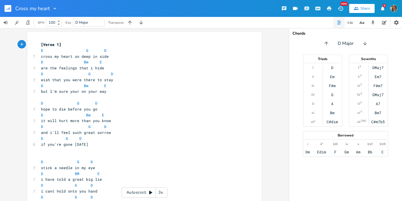
drag, startPoint x: 83, startPoint y: 115, endPoint x: 47, endPoint y: 46, distance: 77.8
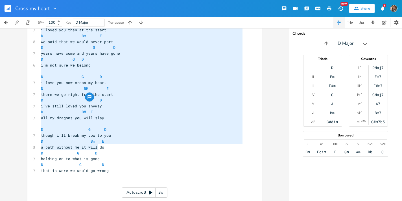
scroll to position [191, 0]
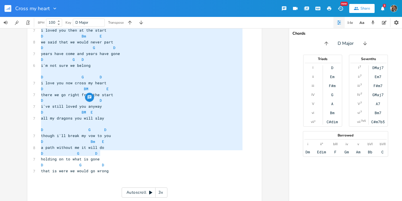
type textarea "[Verse 1] D G D cross my heart so deep in side D Bm E are the feelings that i h…"
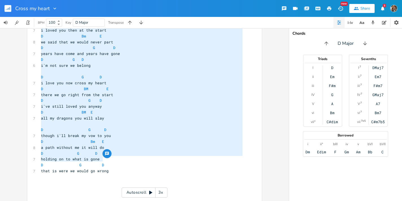
drag, startPoint x: 47, startPoint y: 46, endPoint x: 102, endPoint y: 161, distance: 127.7
click at [102, 161] on div "[Verse 1] D G D 7 cross my heart so deep in side D Bm E 7 are the feelings that…" at bounding box center [142, 27] width 204 height 352
click at [114, 174] on pre "​" at bounding box center [142, 177] width 204 height 6
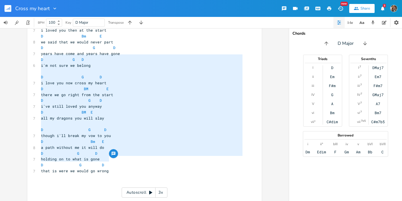
type textarea "sure we belong D G D i love you now cross my heart D BM E there we go right fro…"
drag, startPoint x: 102, startPoint y: 161, endPoint x: 54, endPoint y: 56, distance: 115.2
click at [54, 56] on div "[Verse 1] D G D 7 cross my heart so deep in side D Bm E 7 are the feelings that…" at bounding box center [142, 27] width 204 height 352
drag, startPoint x: 54, startPoint y: 56, endPoint x: 147, endPoint y: 48, distance: 93.5
click at [147, 51] on pre "years have come and years have gone" at bounding box center [142, 54] width 204 height 6
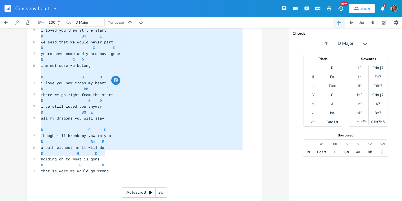
type textarea "[Verse 1] D G D cross my heart so deep in side D Bm E are the feelings that i h…"
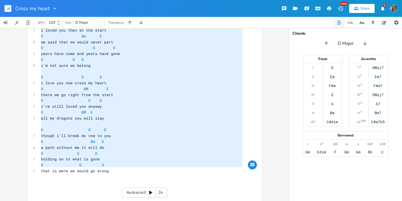
drag, startPoint x: 147, startPoint y: 48, endPoint x: 132, endPoint y: 170, distance: 122.3
click at [132, 170] on div "[Verse 1] D G D 7 cross my heart so deep in side D Bm E 7 are the feelings that…" at bounding box center [142, 27] width 204 height 352
click at [55, 9] on icon "button" at bounding box center [55, 9] width 6 height 6
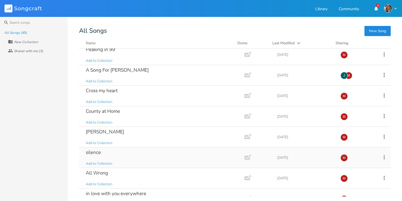
scroll to position [540, 0]
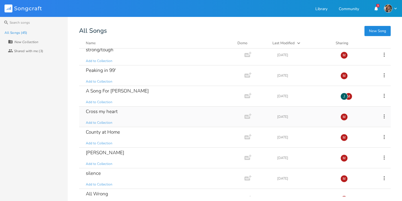
click at [116, 132] on div "County at Home" at bounding box center [103, 132] width 34 height 5
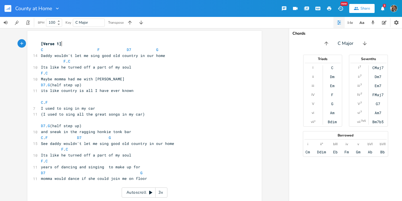
scroll to position [1, 0]
click at [41, 43] on span "[Verse 1]" at bounding box center [51, 44] width 20 height 5
click at [40, 43] on pre "[Verse 1]" at bounding box center [142, 44] width 204 height 6
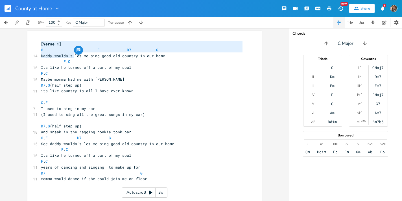
type textarea "[Verse 1] C F D7 G Daddy wouldn't let me sing good old country in our home F. C…"
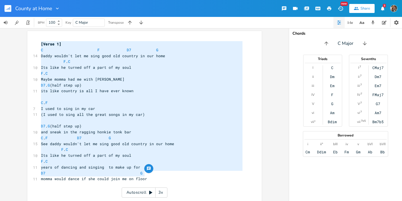
drag, startPoint x: 161, startPoint y: 172, endPoint x: 143, endPoint y: 175, distance: 18.9
click at [143, 175] on div "[Verse 1] C F D7 G 14 Daddy wouldn't let me sing good old country in our home F…" at bounding box center [142, 117] width 204 height 153
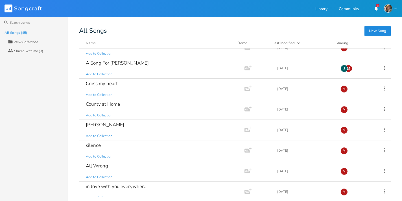
scroll to position [577, 0]
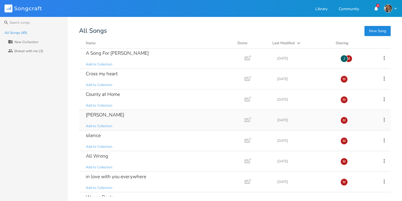
click at [111, 115] on div "[PERSON_NAME]" at bounding box center [105, 115] width 38 height 5
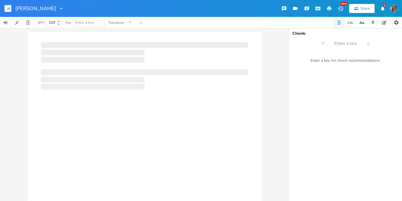
scroll to position [0, 0]
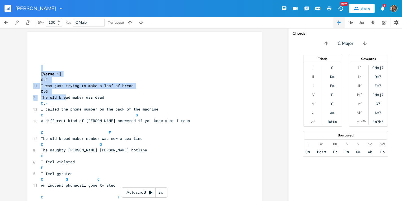
drag, startPoint x: 124, startPoint y: 113, endPoint x: 62, endPoint y: 97, distance: 63.7
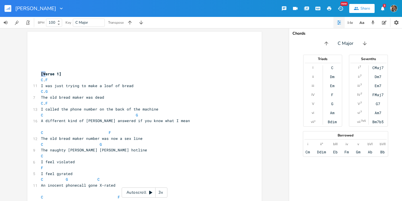
drag, startPoint x: 62, startPoint y: 97, endPoint x: 43, endPoint y: 71, distance: 32.4
click at [40, 73] on pre "[Verse 1]" at bounding box center [142, 74] width 204 height 6
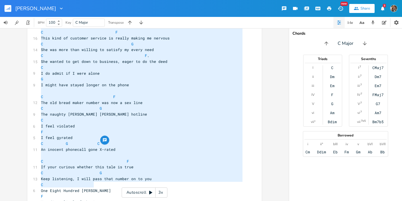
type textarea "[Verse 1] C. F I was just trying to make a loaf of bread C. G The old bread mak…"
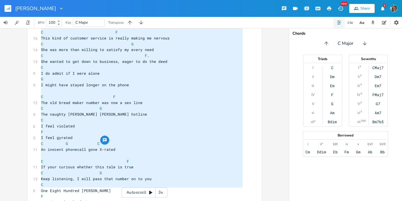
drag, startPoint x: 43, startPoint y: 71, endPoint x: 106, endPoint y: 188, distance: 132.9
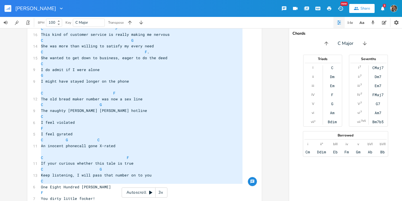
scroll to position [304, 0]
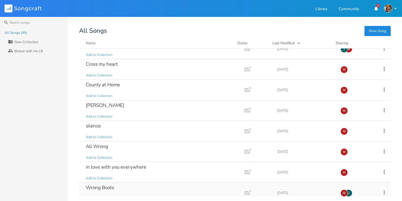
scroll to position [585, 0]
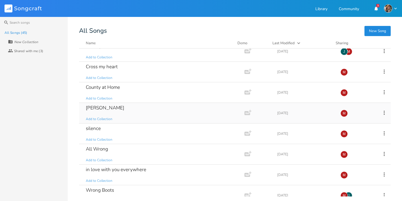
click at [95, 130] on div "silence" at bounding box center [93, 128] width 15 height 5
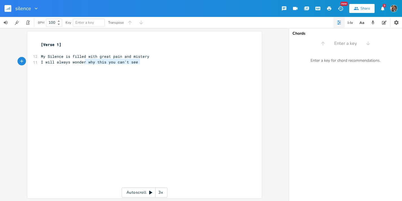
type textarea "[Verse 1] My Silence is filled with great pain and mistery I will always wonder…"
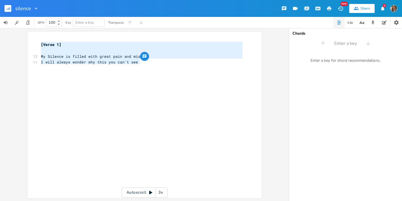
drag, startPoint x: 114, startPoint y: 119, endPoint x: 23, endPoint y: 38, distance: 121.4
click at [23, 38] on div "[Verse 1] My Silence is filled with great pain and mistery I will always wonder…" at bounding box center [144, 114] width 289 height 173
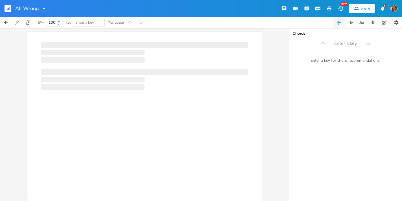
scroll to position [0, 0]
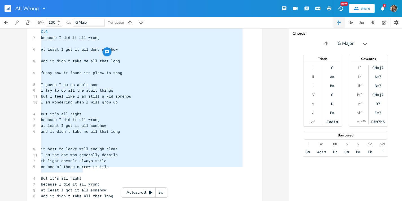
type textarea "[Verse 1] capo 3 G I tried to be a good girl C I tried to follow all the rules …"
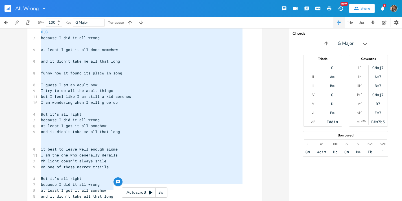
drag, startPoint x: 0, startPoint y: 0, endPoint x: 115, endPoint y: 187, distance: 219.4
click at [115, 187] on div "[Verse 1] capo 3 ​ G 7 I tried to be a good girl C 8 I tried to follow all the …" at bounding box center [142, 76] width 204 height 247
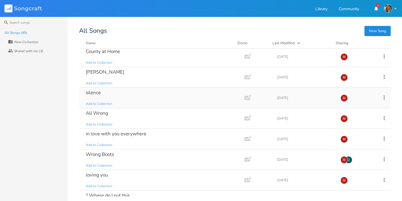
scroll to position [658, 0]
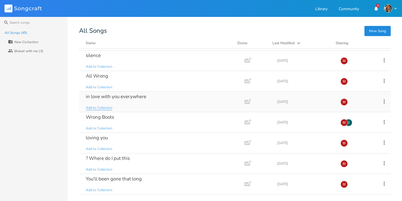
click at [97, 99] on div "in love with you everywhere" at bounding box center [116, 96] width 60 height 5
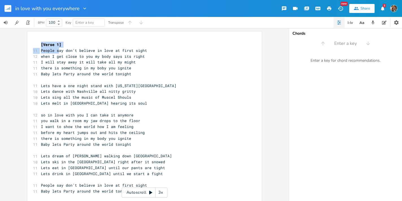
drag, startPoint x: 97, startPoint y: 109, endPoint x: 58, endPoint y: 51, distance: 70.0
click at [58, 51] on div "xxxxxxxxxx [Verse 1] 11 People say don't believe in love at first sight 12 when…" at bounding box center [144, 138] width 234 height 212
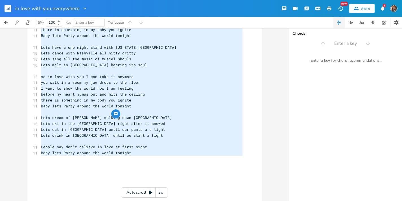
scroll to position [38, 0]
type textarea "[Verse 1] People say don't believe in love at first sight when I get close to y…"
drag, startPoint x: 58, startPoint y: 51, endPoint x: 120, endPoint y: 155, distance: 121.1
click at [120, 155] on div "[Verse 1] 11 People say don't believe in love at first sight 12 when I get clos…" at bounding box center [142, 101] width 204 height 194
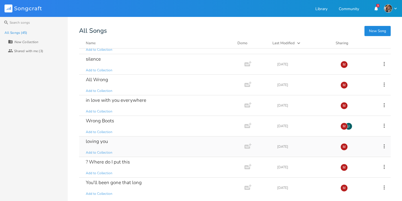
scroll to position [654, 0]
click at [114, 122] on div "Wrong Boots Add to Collection" at bounding box center [161, 126] width 150 height 20
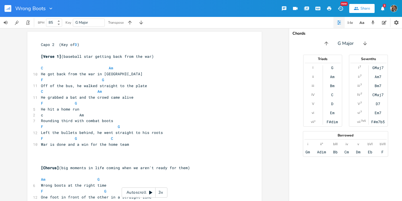
drag, startPoint x: 115, startPoint y: 123, endPoint x: 63, endPoint y: 47, distance: 92.2
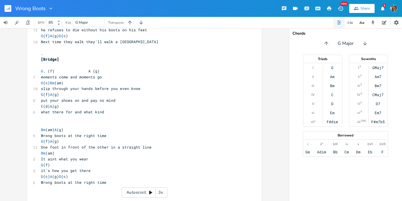
scroll to position [544, 0]
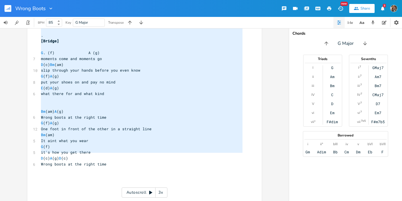
type textarea "Capo 2 (Key of D) [Verse 1] (baseball star getting back from the war) C Am He g…"
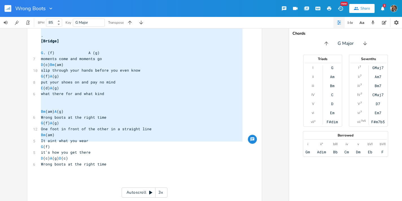
drag, startPoint x: 63, startPoint y: 47, endPoint x: 120, endPoint y: 143, distance: 112.0
click at [120, 167] on pre "​" at bounding box center [142, 170] width 204 height 6
type textarea "put your shoes on and pay no mind E (d) A (g) what there for and what kind Bm (…"
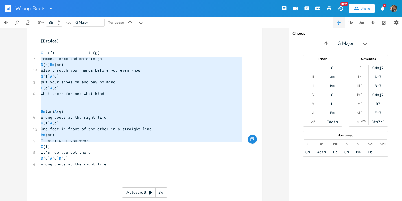
drag, startPoint x: 120, startPoint y: 143, endPoint x: 35, endPoint y: 60, distance: 118.8
click at [24, 53] on div "put your shoes on and pay no mind E (d) A (g) what there for and what kind Bm (…" at bounding box center [144, 114] width 289 height 173
drag, startPoint x: 35, startPoint y: 60, endPoint x: 112, endPoint y: 141, distance: 111.4
click at [112, 162] on pre "Wrong boots at the right time" at bounding box center [142, 165] width 204 height 6
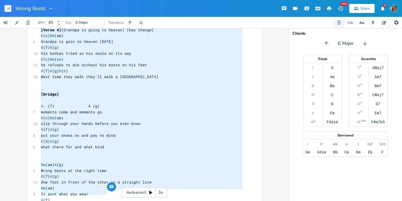
scroll to position [272, 0]
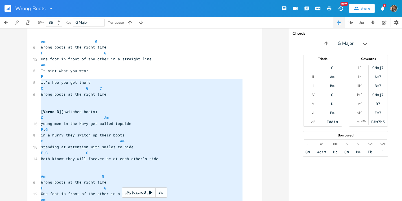
type textarea "Capo 2 (Key of D) [Verse 1] (baseball star getting back from the war) C Am He g…"
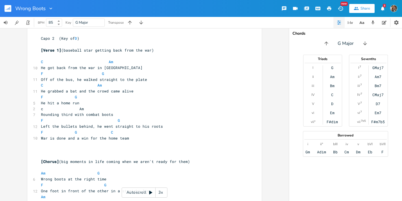
scroll to position [0, 0]
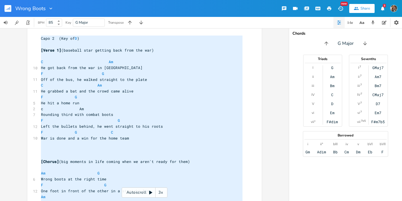
drag, startPoint x: 112, startPoint y: 141, endPoint x: 16, endPoint y: -10, distance: 178.7
click at [16, 0] on html "Wrong Boots New Share 3 BPM 85 Key G Major Transpose x Capo 2 (Key of D ) ​ [Ve…" at bounding box center [201, 100] width 402 height 201
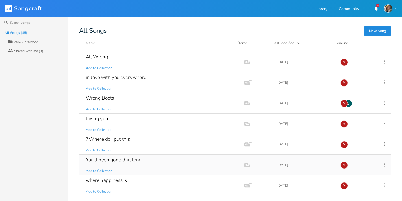
scroll to position [674, 0]
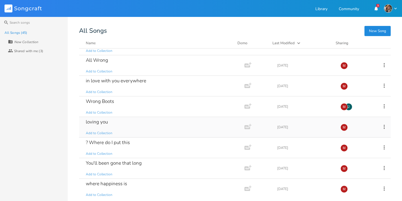
click at [103, 123] on div "loving you" at bounding box center [97, 122] width 22 height 5
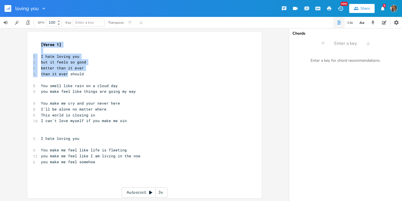
drag, startPoint x: 103, startPoint y: 123, endPoint x: 66, endPoint y: 71, distance: 64.3
click at [66, 71] on div "xxxxxxxxxx [Verse 1] ​ 5 I hate loving you 5 but it feels so good 6 better than…" at bounding box center [144, 115] width 234 height 167
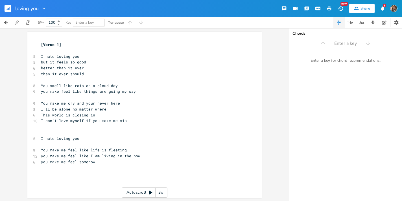
scroll to position [0, 0]
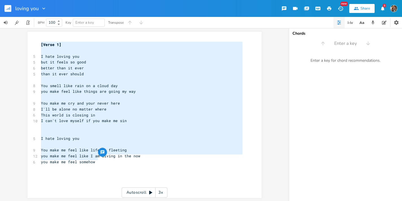
type textarea "[Verse 1] I hate loving you but it feels so good better than it ever than it ev…"
drag, startPoint x: 66, startPoint y: 71, endPoint x: 27, endPoint y: 38, distance: 49.9
click at [27, 38] on div "[Verse 1] I hate loving you but it feels so good better than it ever than it ev…" at bounding box center [144, 115] width 234 height 167
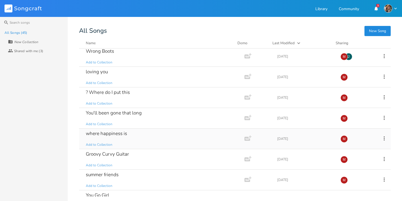
scroll to position [719, 0]
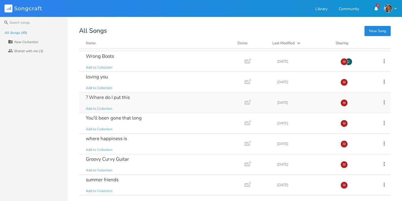
drag, startPoint x: 124, startPoint y: 118, endPoint x: 118, endPoint y: 99, distance: 19.7
click at [118, 99] on div "? Where do I put this" at bounding box center [108, 97] width 44 height 5
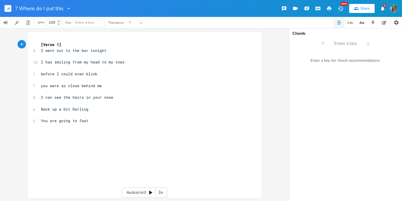
click at [40, 43] on pre "[Verse 1]" at bounding box center [142, 45] width 204 height 6
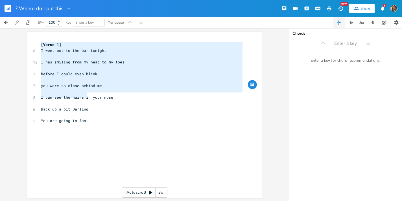
type textarea "[Verse 1] I went out to the bar tonight I has smiling from my head to my toes b…"
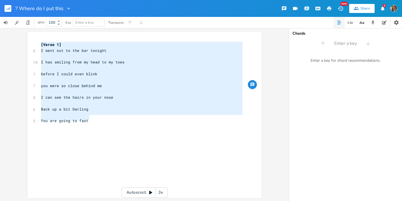
drag, startPoint x: 118, startPoint y: 99, endPoint x: 98, endPoint y: 120, distance: 29.2
click at [98, 120] on div "[Verse 1] 8 I went out to the bar tonight ​ 10 I has smiling from my head to my…" at bounding box center [142, 95] width 204 height 106
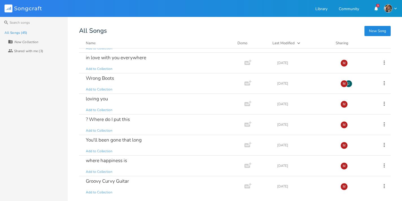
scroll to position [754, 0]
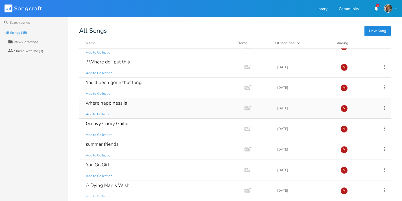
click at [103, 84] on div "You'll been gone that long" at bounding box center [114, 82] width 56 height 5
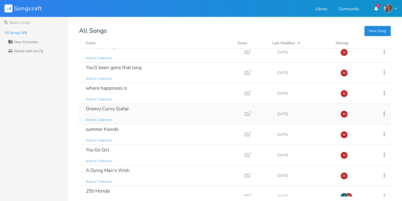
scroll to position [769, 0]
click at [99, 89] on div "where happiness is" at bounding box center [106, 88] width 41 height 5
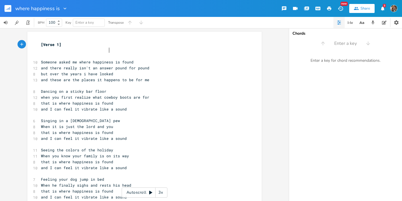
scroll to position [0, 0]
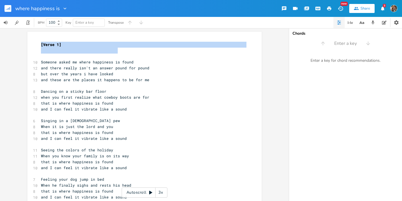
drag, startPoint x: 88, startPoint y: 67, endPoint x: 54, endPoint y: 53, distance: 36.6
click at [54, 53] on div "xxxxxxxxxx [Verse 1] ​ 10 Someone asked me where happiness is found 12 and ther…" at bounding box center [144, 149] width 234 height 235
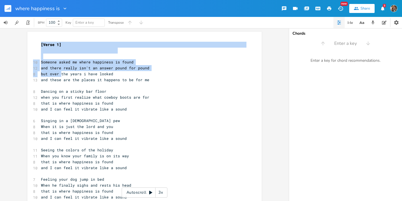
drag, startPoint x: 54, startPoint y: 53, endPoint x: 60, endPoint y: 71, distance: 18.9
click at [60, 71] on div "xxxxxxxxxx [Verse 1] ​ 10 Someone asked me where happiness is found 12 and ther…" at bounding box center [144, 149] width 234 height 235
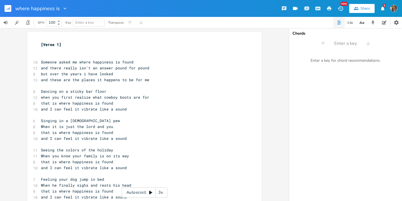
drag, startPoint x: 60, startPoint y: 71, endPoint x: 38, endPoint y: 42, distance: 36.7
click at [40, 42] on pre "[Verse 1]" at bounding box center [142, 48] width 204 height 12
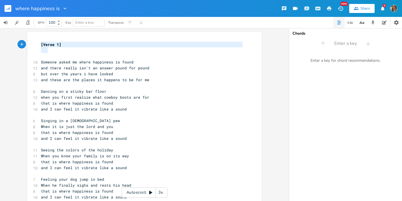
type textarea "[Verse 1] Some"
drag, startPoint x: 38, startPoint y: 42, endPoint x: 49, endPoint y: 61, distance: 22.4
click at [49, 61] on div "[Verse 1] ​ 10 Someone asked me where happiness is found 12 and there really is…" at bounding box center [142, 150] width 204 height 217
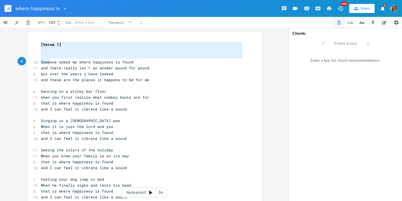
click at [49, 61] on span "Someone asked me where happiness is found" at bounding box center [87, 62] width 93 height 5
type textarea "Someone"
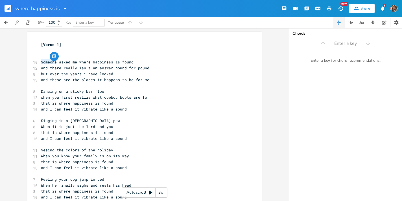
click at [49, 61] on span "Someone asked me where happiness is found" at bounding box center [87, 62] width 93 height 5
drag, startPoint x: 49, startPoint y: 61, endPoint x: 36, endPoint y: 45, distance: 20.5
click at [36, 45] on div "Someone x [Verse 1] ​ 10 Someone asked me where happiness is found 12 and there…" at bounding box center [144, 149] width 234 height 235
click at [41, 44] on span "[Verse 1]" at bounding box center [51, 44] width 20 height 5
drag, startPoint x: 36, startPoint y: 45, endPoint x: 39, endPoint y: 43, distance: 3.8
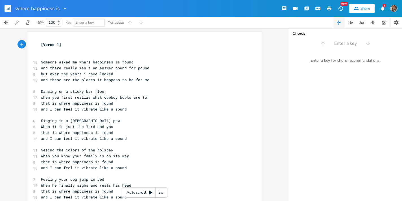
click at [41, 43] on span "[Verse 1]" at bounding box center [51, 44] width 20 height 5
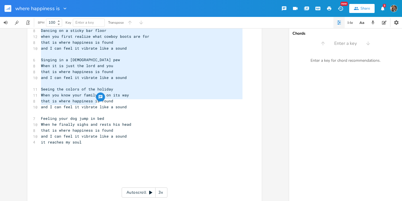
scroll to position [61, 0]
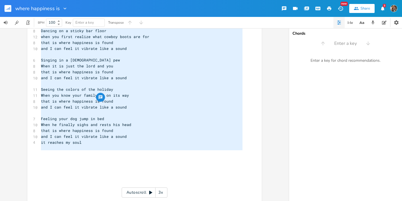
type textarea "[Verse 1] Someone asked me where happiness is found and there really isn't an a…"
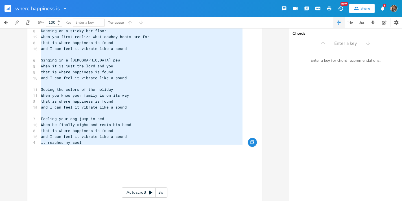
drag, startPoint x: 39, startPoint y: 43, endPoint x: 91, endPoint y: 147, distance: 117.2
click at [91, 147] on div "[Verse 1] ​ 10 Someone asked me where happiness is found 12 and there really is…" at bounding box center [142, 89] width 204 height 217
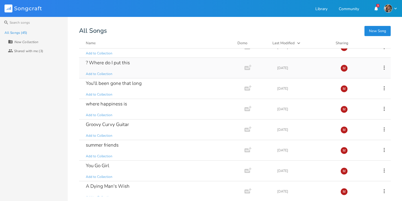
scroll to position [755, 0]
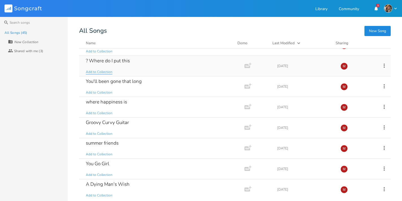
click at [113, 122] on div "Groovy Curvy Guitar" at bounding box center [107, 122] width 43 height 5
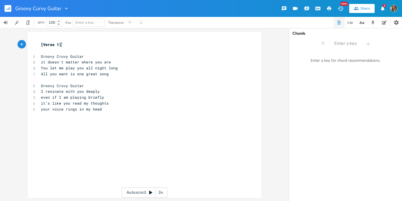
drag, startPoint x: 90, startPoint y: 71, endPoint x: 40, endPoint y: 43, distance: 57.4
click at [41, 43] on span "[Verse 1]" at bounding box center [51, 44] width 20 height 5
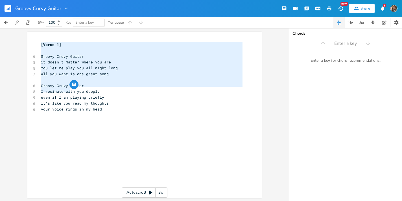
type textarea "[Verse 1] Groovy Cruvy Guitar it doesn't matter where you are You let me play y…"
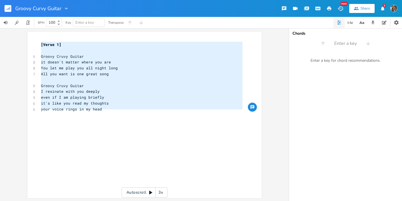
drag, startPoint x: 40, startPoint y: 43, endPoint x: 80, endPoint y: 110, distance: 78.8
click at [80, 110] on div "[Verse 1] ​ 6 Groovy Cruvy Guitar 8 it doesn't matter where you are 8 You let m…" at bounding box center [142, 89] width 204 height 94
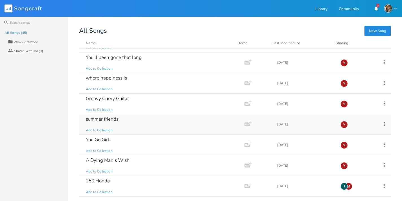
click at [119, 119] on div "summer friends Add to Collection" at bounding box center [161, 124] width 150 height 20
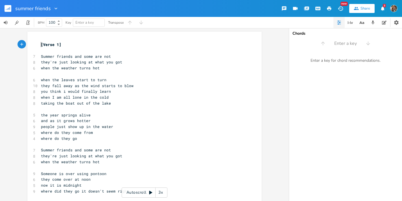
click at [40, 43] on pre "[Verse 1]" at bounding box center [142, 45] width 204 height 6
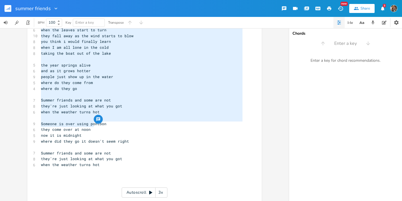
type textarea "[Verse 1] Summer friends and some are not they're just looking at what you got …"
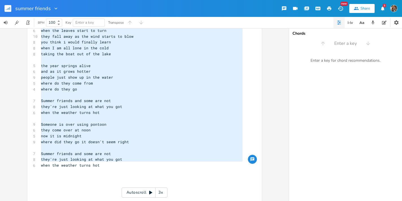
drag, startPoint x: 119, startPoint y: 119, endPoint x: 100, endPoint y: 162, distance: 47.6
click at [100, 162] on div "[Verse 1] ​ 7 Summer friends and some are not 8 they're just looking at what yo…" at bounding box center [142, 95] width 204 height 206
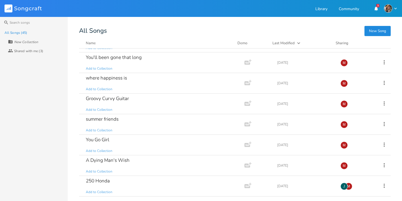
scroll to position [779, 0]
click at [110, 141] on div "You Go Girl Add to Collection" at bounding box center [161, 145] width 150 height 20
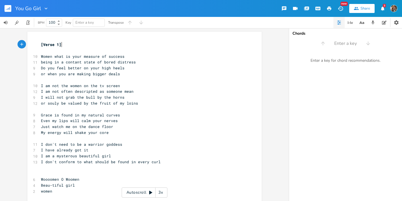
drag, startPoint x: 110, startPoint y: 111, endPoint x: 38, endPoint y: 42, distance: 99.9
click at [40, 42] on pre "[Verse 1]" at bounding box center [142, 45] width 204 height 6
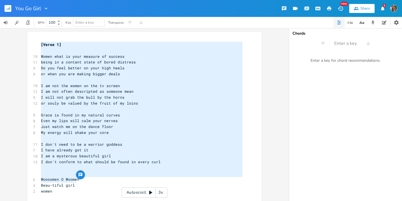
type textarea "[Verse 1] Women what is your measure of success being in a contant state of bor…"
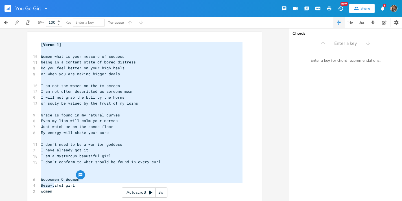
drag, startPoint x: 38, startPoint y: 42, endPoint x: 104, endPoint y: 185, distance: 156.9
click at [104, 185] on div "[Verse 1] ​ 10 Women what is your measure of success 11 being in a contant stat…" at bounding box center [142, 133] width 204 height 182
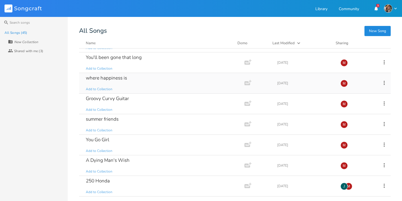
click at [110, 160] on div "A Dying Man's Wish" at bounding box center [108, 160] width 44 height 5
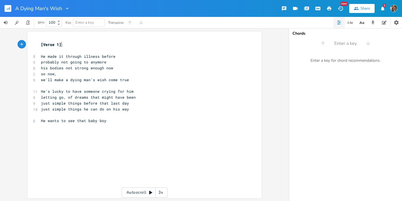
click at [41, 43] on span "[Verse 1]" at bounding box center [51, 44] width 20 height 5
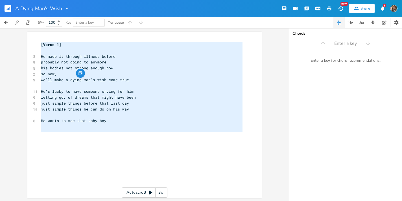
type textarea "[Verse 1] He made it through illness before probably not going to anymore his b…"
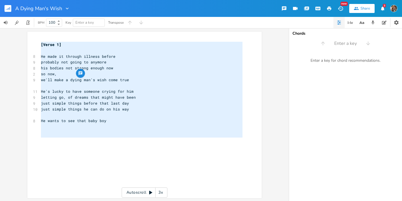
drag, startPoint x: 93, startPoint y: 82, endPoint x: 103, endPoint y: 140, distance: 58.6
click at [103, 140] on div "[Verse 1] ​ 8 He made it through illness before 9 probably not going to anymore…" at bounding box center [142, 95] width 204 height 106
click at [67, 11] on icon "button" at bounding box center [67, 9] width 6 height 6
click at [67, 8] on icon "button" at bounding box center [67, 9] width 6 height 6
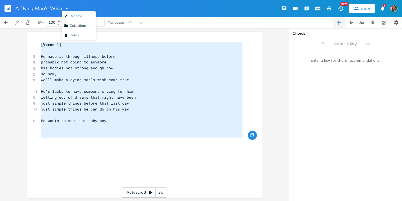
drag, startPoint x: 103, startPoint y: 140, endPoint x: 90, endPoint y: 12, distance: 128.2
click at [90, 12] on li "Edit Rename" at bounding box center [79, 16] width 34 height 10
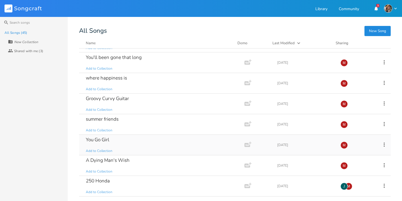
click at [108, 181] on div "250 Honda" at bounding box center [98, 181] width 24 height 5
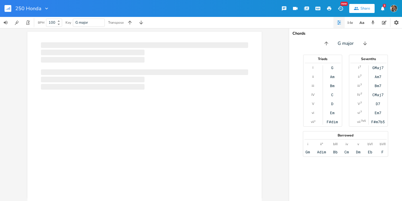
scroll to position [0, 0]
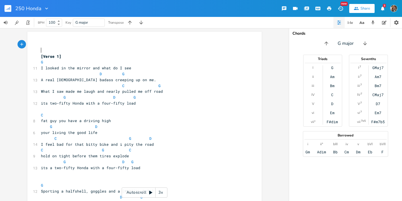
click at [40, 53] on pre "​" at bounding box center [142, 51] width 204 height 6
drag, startPoint x: 139, startPoint y: 140, endPoint x: 56, endPoint y: 62, distance: 114.5
click at [56, 62] on div "xxxxxxxxxx ​ ​ [Verse 1] G 11 I looked in the mirror and what do I see D G 13 A…" at bounding box center [144, 188] width 234 height 312
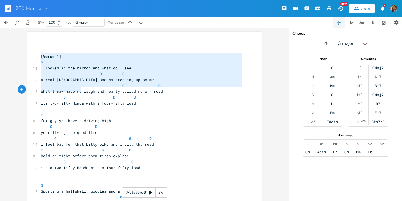
type textarea "[Verse 1] G I looked in the mirror and what do I see D G A real American badass…"
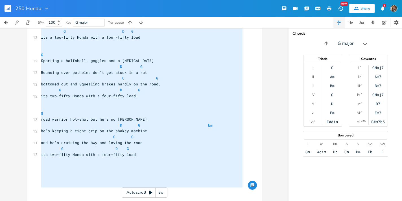
drag, startPoint x: 56, startPoint y: 62, endPoint x: 148, endPoint y: 223, distance: 186.3
click at [148, 201] on html "250 Honda New Share 3 BPM 100 Key G major Transpose x ​ ​ [Verse 1] G 11 I look…" at bounding box center [201, 100] width 402 height 201
drag, startPoint x: 148, startPoint y: 223, endPoint x: 392, endPoint y: 11, distance: 323.4
click at [392, 11] on img "button" at bounding box center [393, 8] width 7 height 7
click at [370, 19] on span "Account Settings" at bounding box center [371, 20] width 26 height 4
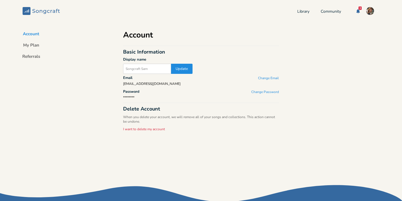
click at [151, 129] on button "I want to delete my account" at bounding box center [144, 129] width 42 height 5
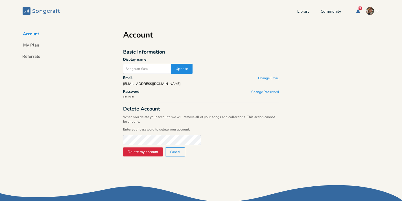
click at [141, 152] on button "Delete my account" at bounding box center [143, 152] width 40 height 9
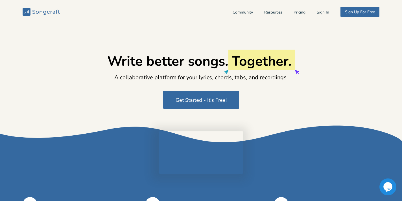
click at [323, 13] on button "Sign In" at bounding box center [323, 12] width 12 height 5
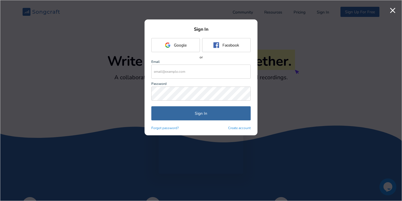
type input "mevanwylen@gmail.com"
click at [201, 114] on button "Sign In" at bounding box center [200, 113] width 99 height 14
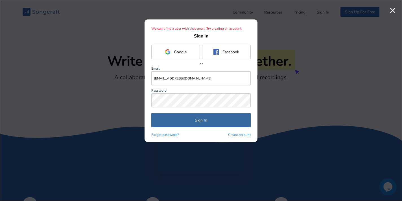
drag, startPoint x: 392, startPoint y: 11, endPoint x: 92, endPoint y: 27, distance: 300.4
